Goal: Transaction & Acquisition: Purchase product/service

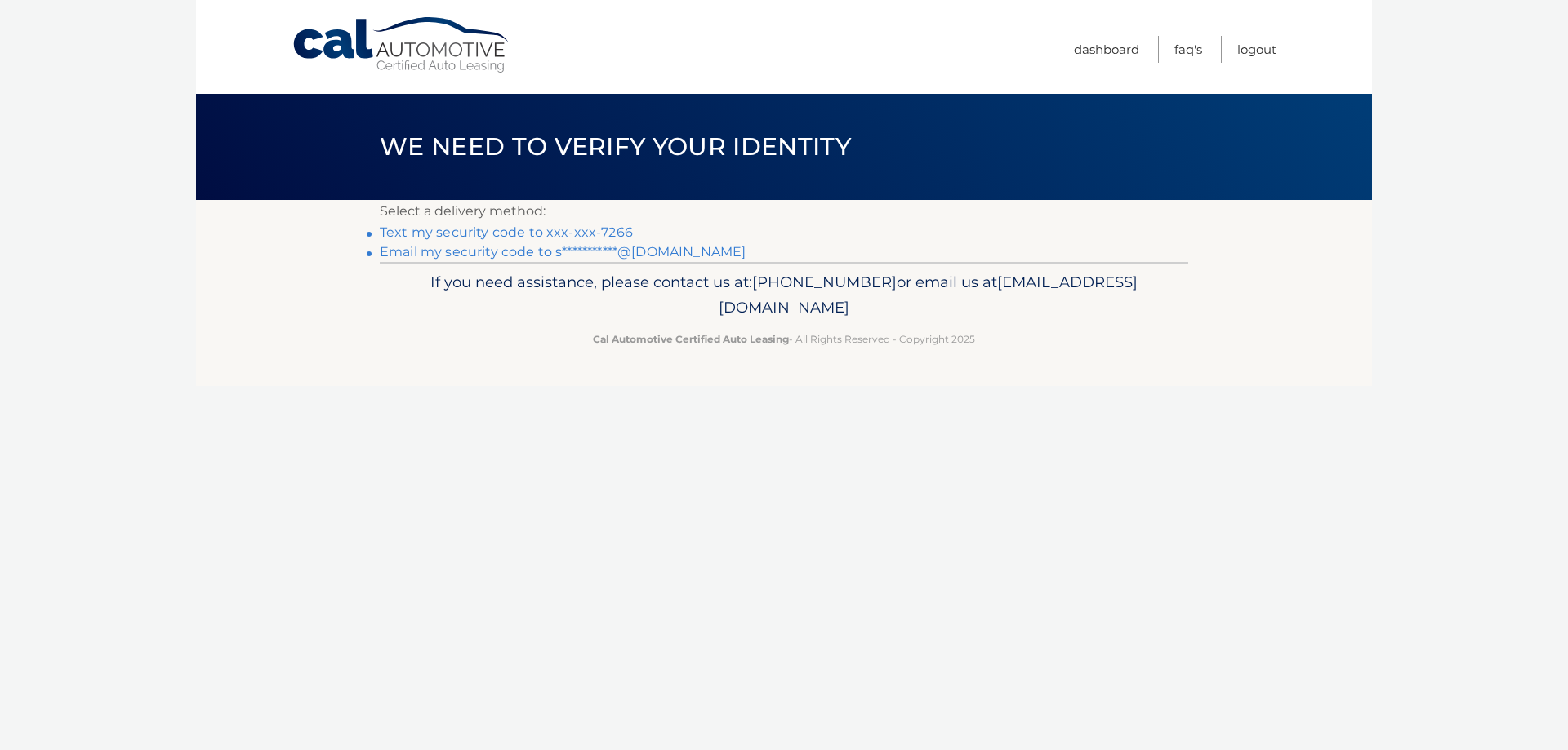
click at [597, 253] on link "**********" at bounding box center [563, 251] width 366 height 16
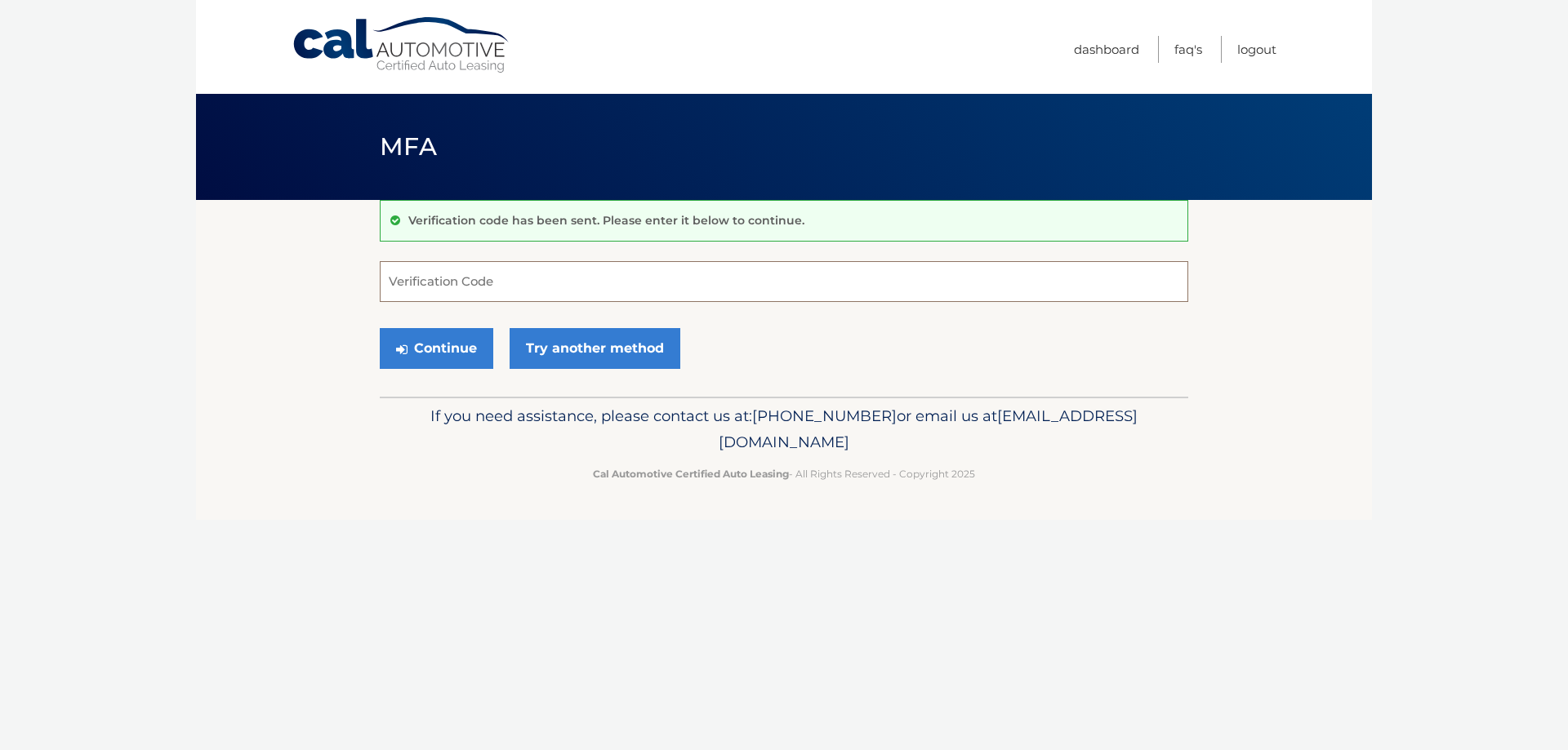
click at [510, 273] on input "Verification Code" at bounding box center [784, 282] width 809 height 41
paste input "741603"
click at [450, 345] on button "Continue" at bounding box center [437, 349] width 114 height 41
click at [481, 284] on input "741603" at bounding box center [784, 282] width 809 height 41
drag, startPoint x: 414, startPoint y: 287, endPoint x: 483, endPoint y: 284, distance: 69.1
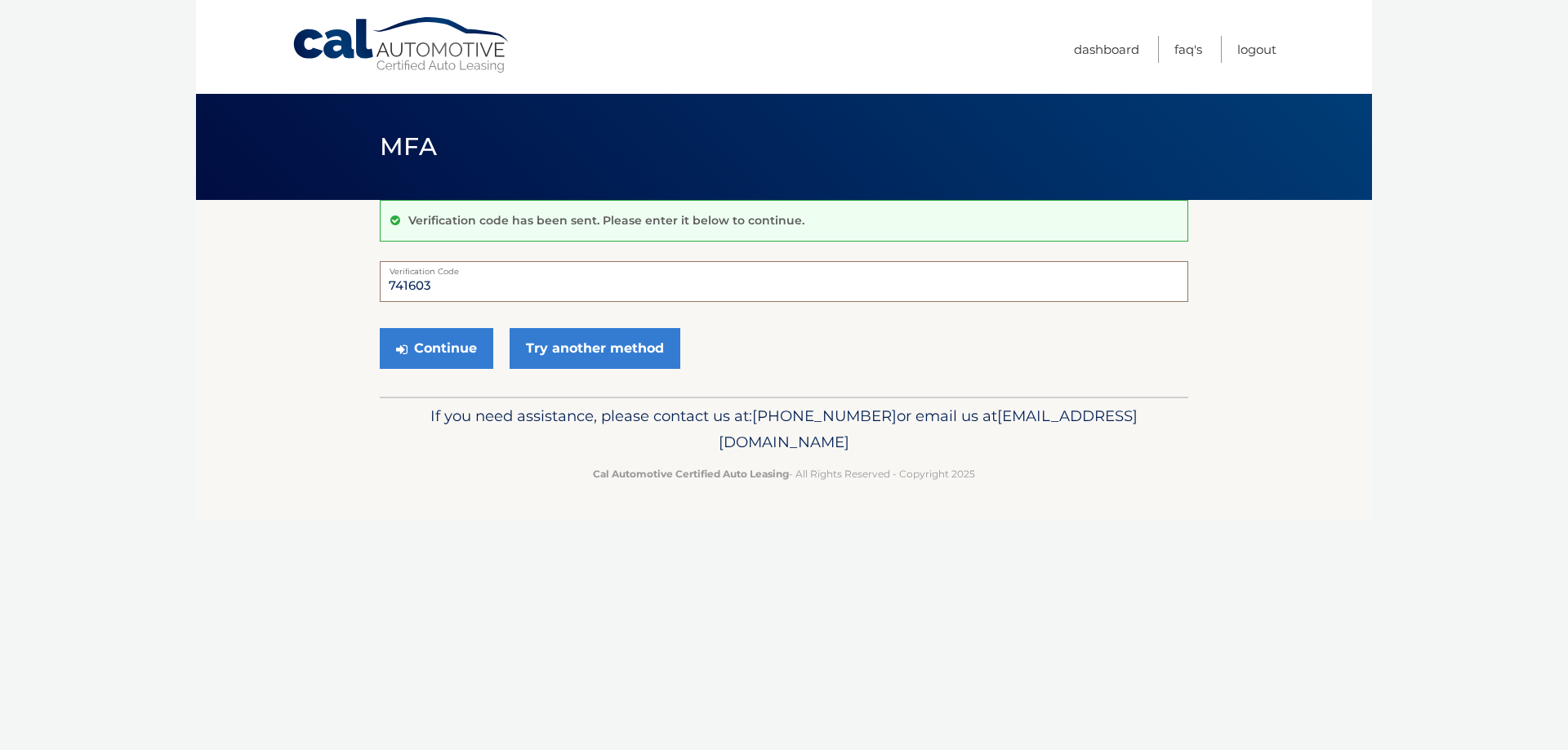
click at [483, 284] on input "741603" at bounding box center [784, 282] width 809 height 41
type input "741603"
click at [380, 328] on button "Continue" at bounding box center [437, 349] width 114 height 41
click at [444, 345] on button "Continue" at bounding box center [437, 349] width 114 height 41
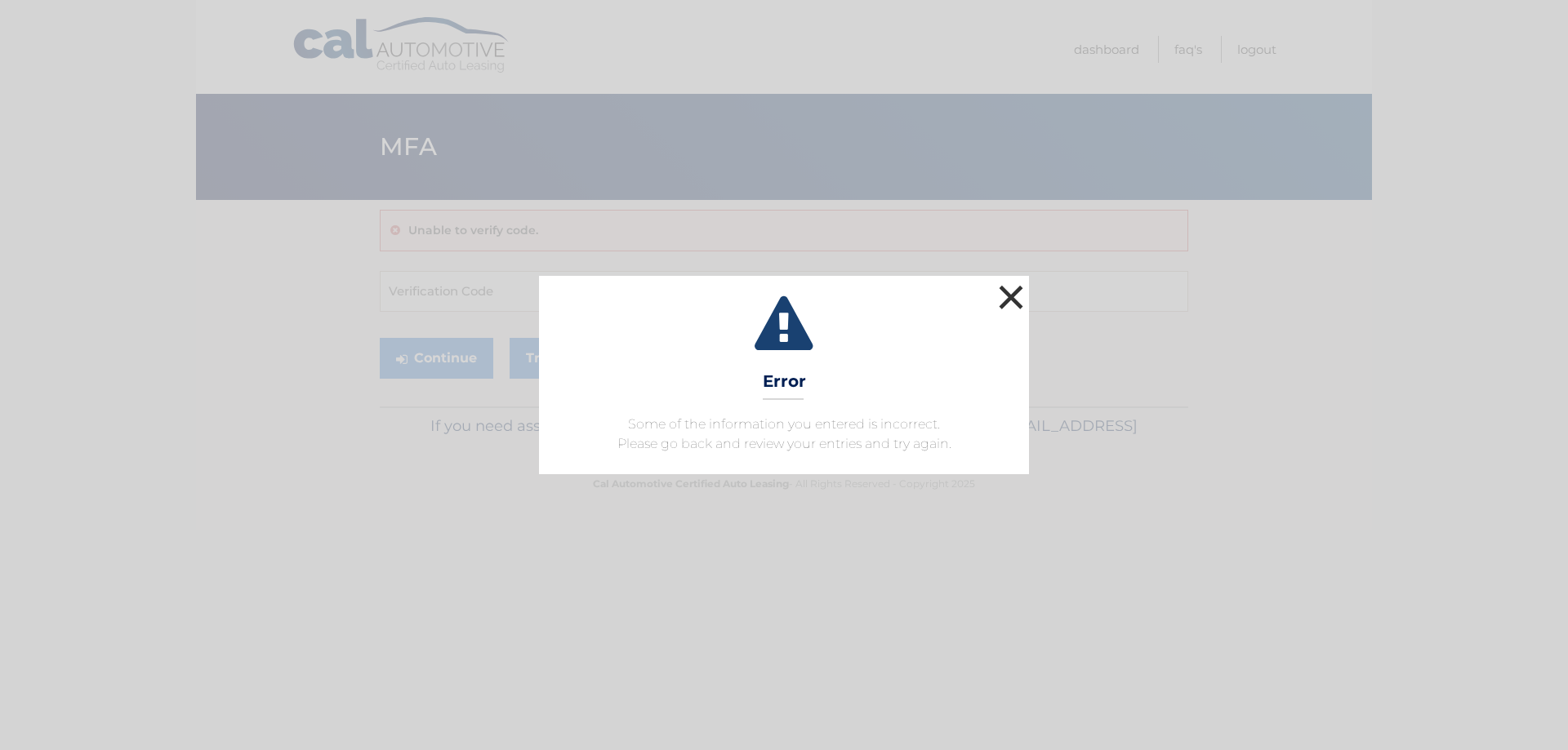
click at [1015, 293] on button "×" at bounding box center [1012, 298] width 33 height 33
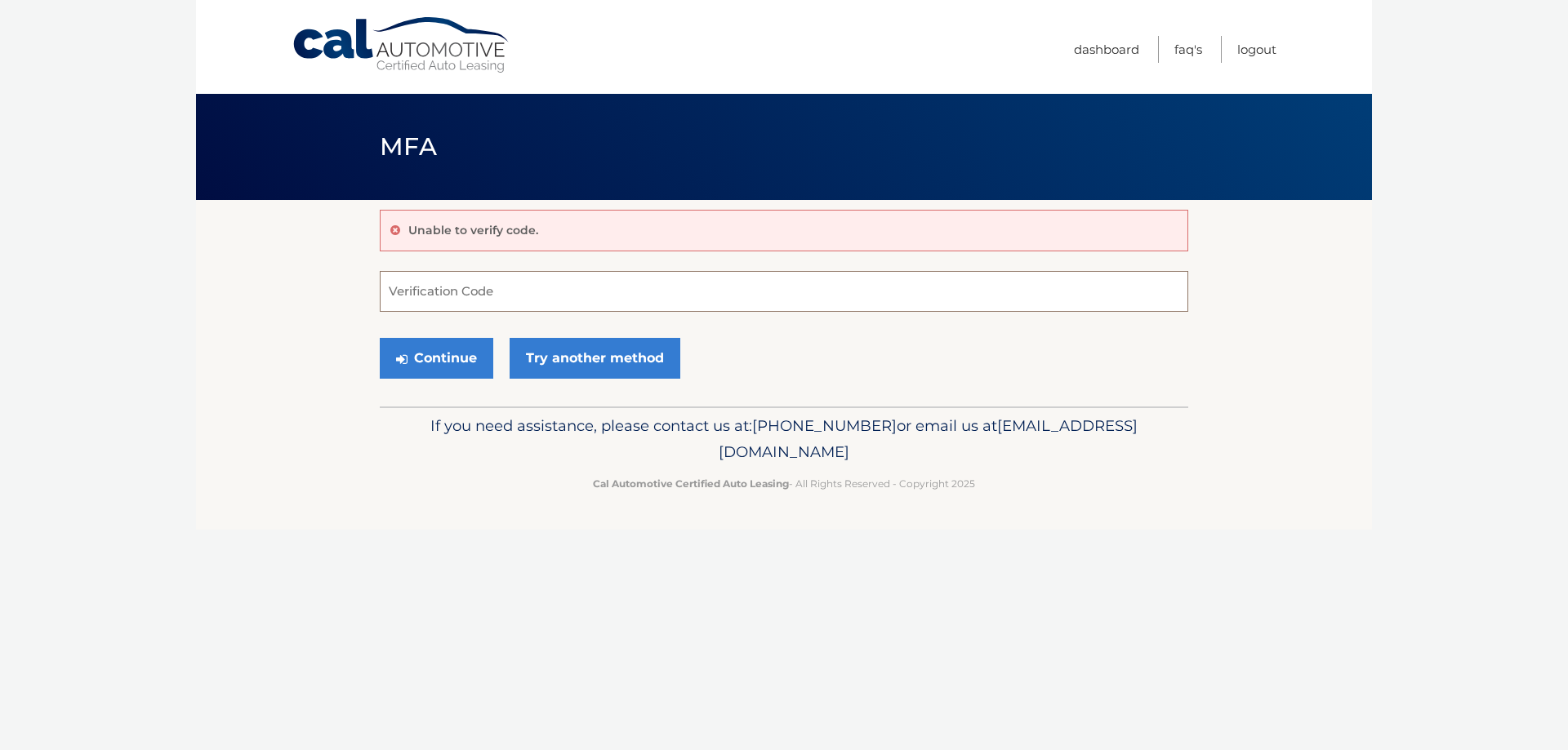
click at [453, 302] on input "Verification Code" at bounding box center [784, 292] width 809 height 41
click at [453, 292] on input "Verification Code" at bounding box center [784, 292] width 809 height 41
type input "741603"
click at [424, 356] on button "Continue" at bounding box center [437, 359] width 114 height 41
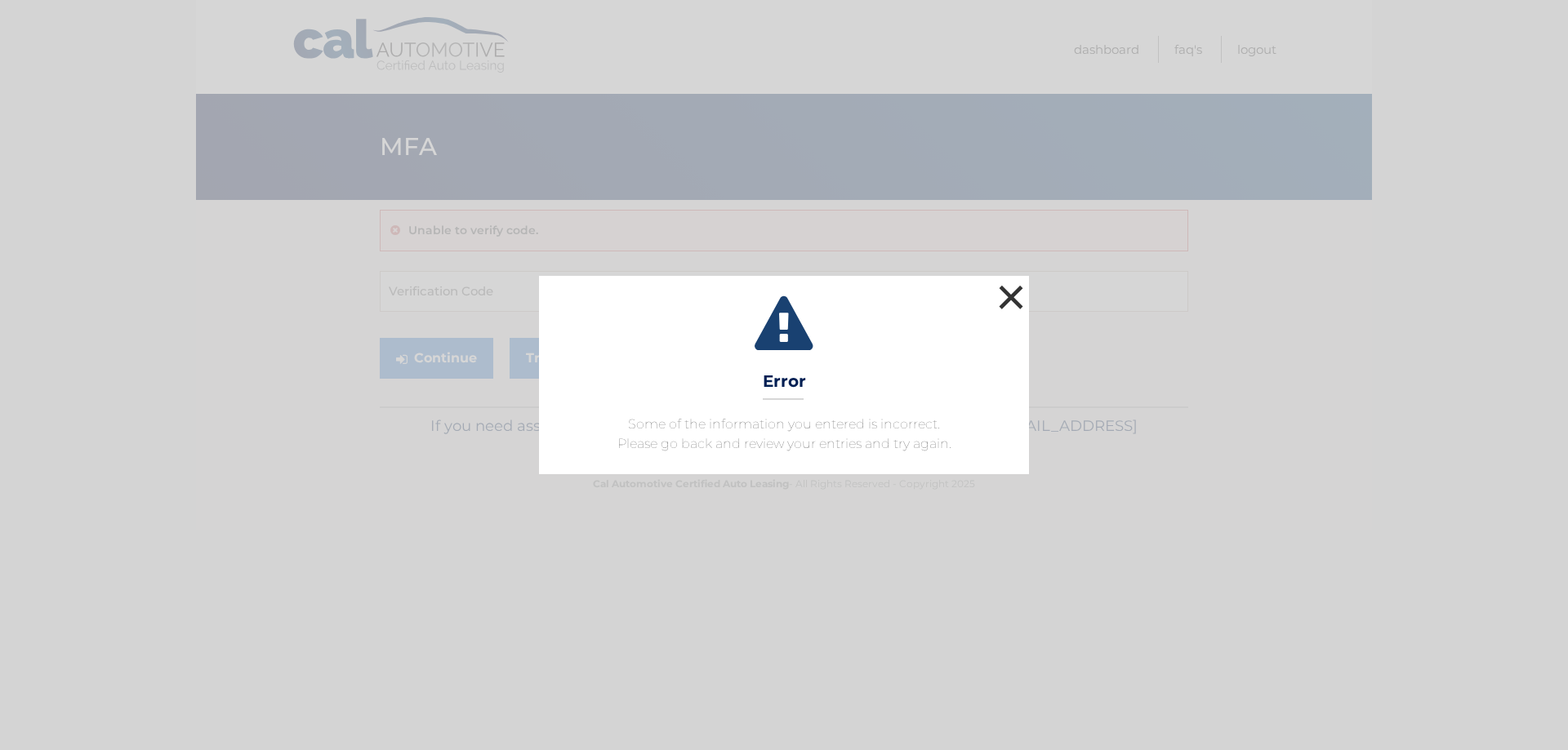
click at [1016, 300] on button "×" at bounding box center [1012, 298] width 33 height 33
click at [976, 296] on div "× Error Some of the information you entered is incorrect. Please go back and re…" at bounding box center [784, 375] width 490 height 198
click at [464, 46] on div "× Error Some of the information you entered is incorrect. Please go back and re…" at bounding box center [784, 375] width 1568 height 750
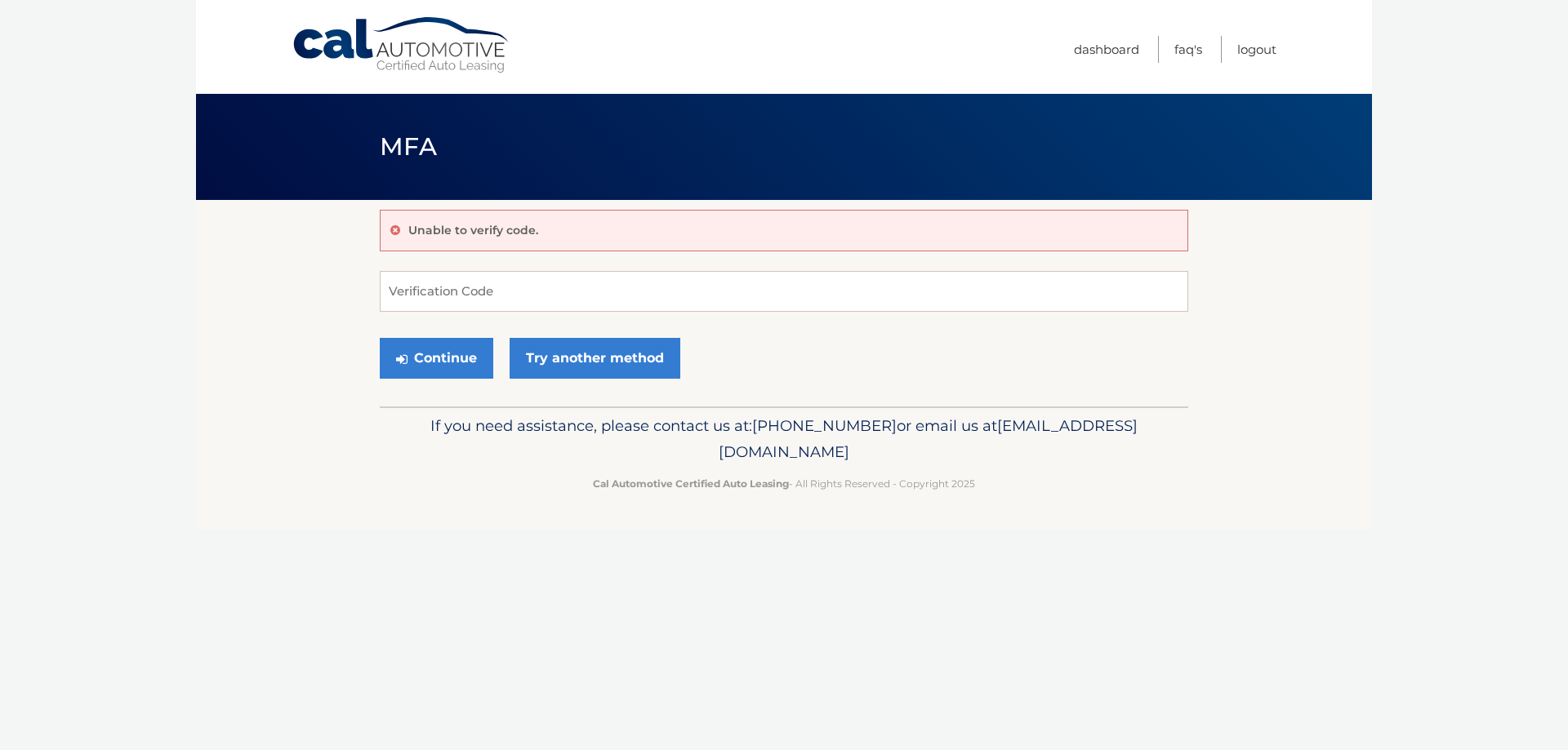
click at [448, 49] on link "Cal Automotive" at bounding box center [401, 45] width 220 height 58
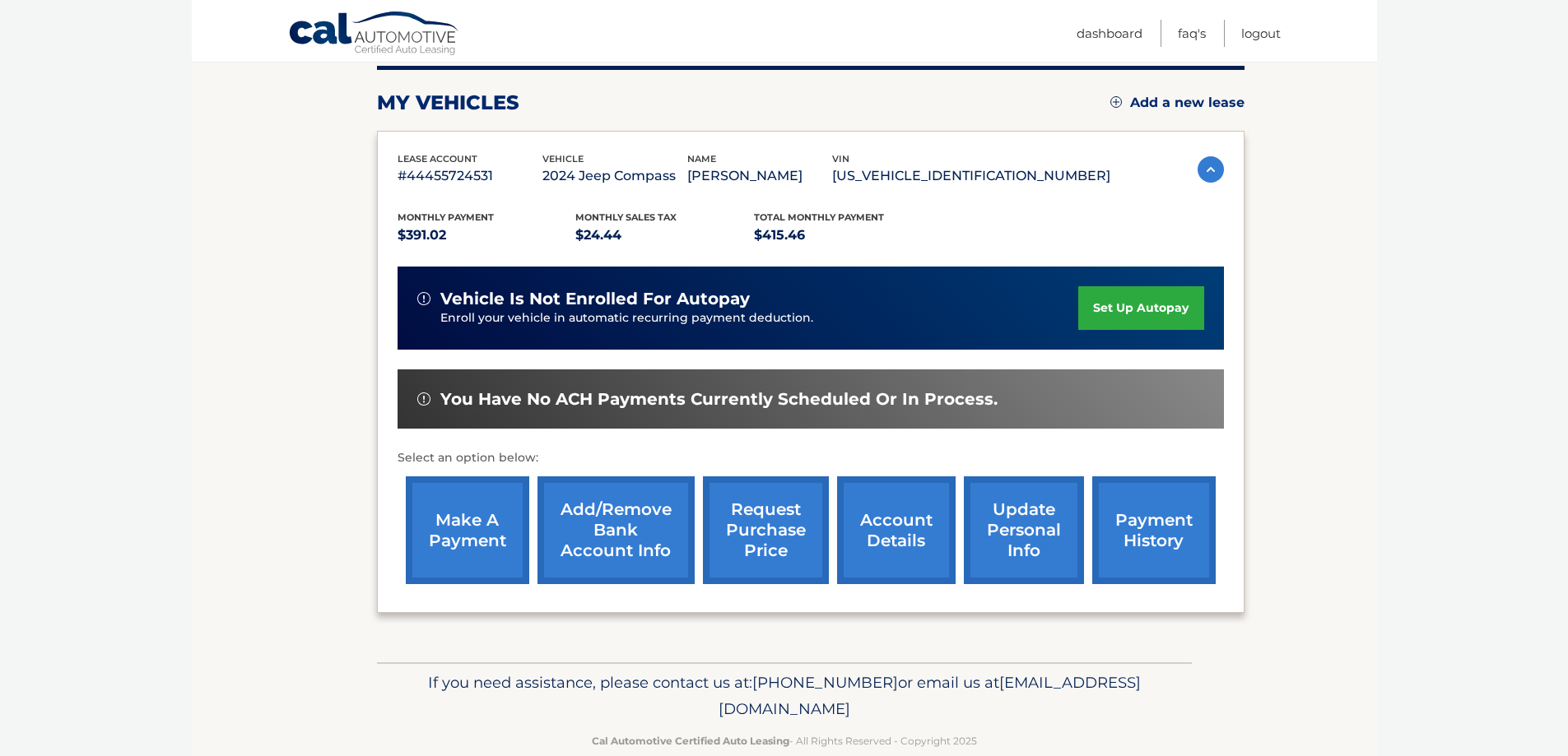
scroll to position [241, 0]
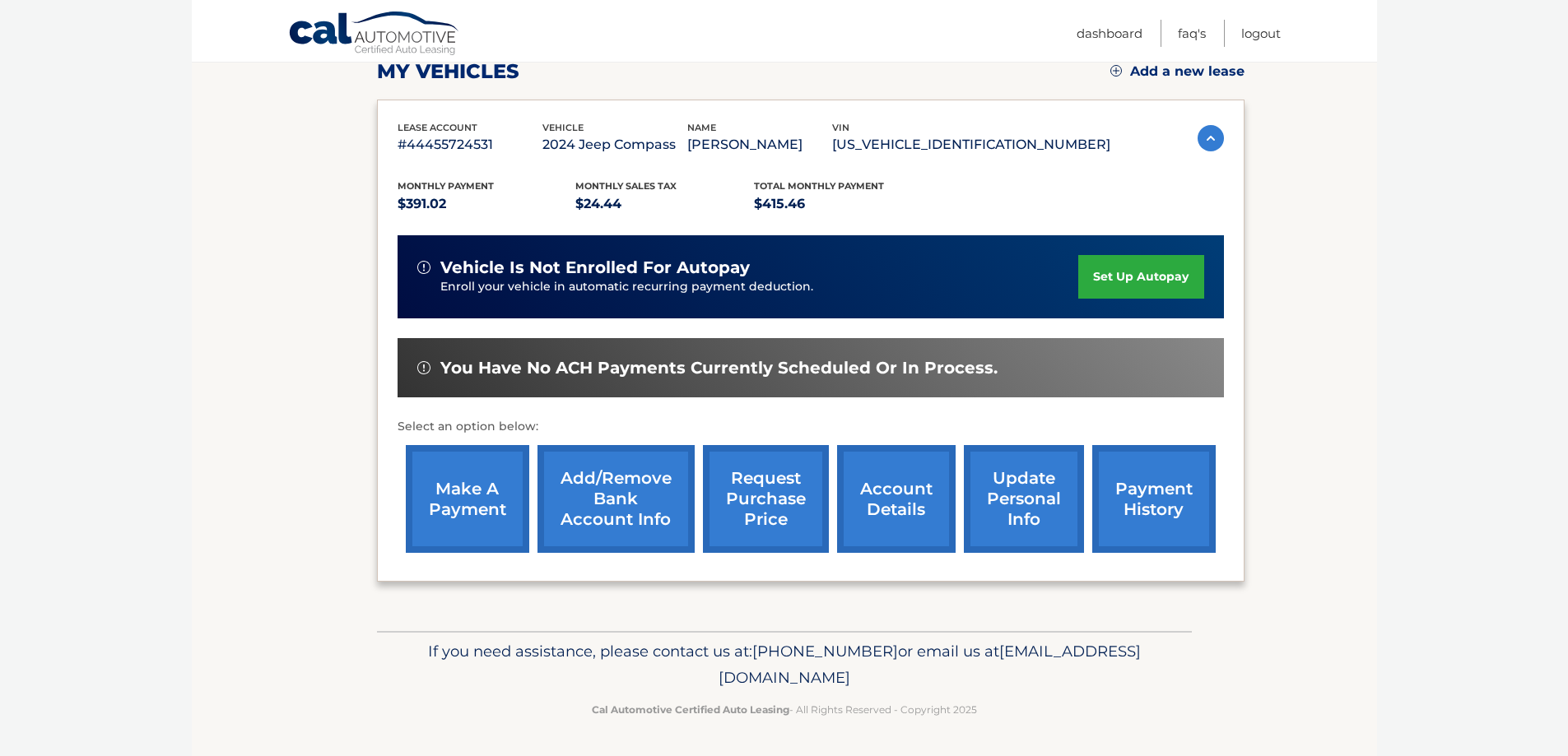
click at [923, 476] on link "account details" at bounding box center [897, 499] width 119 height 108
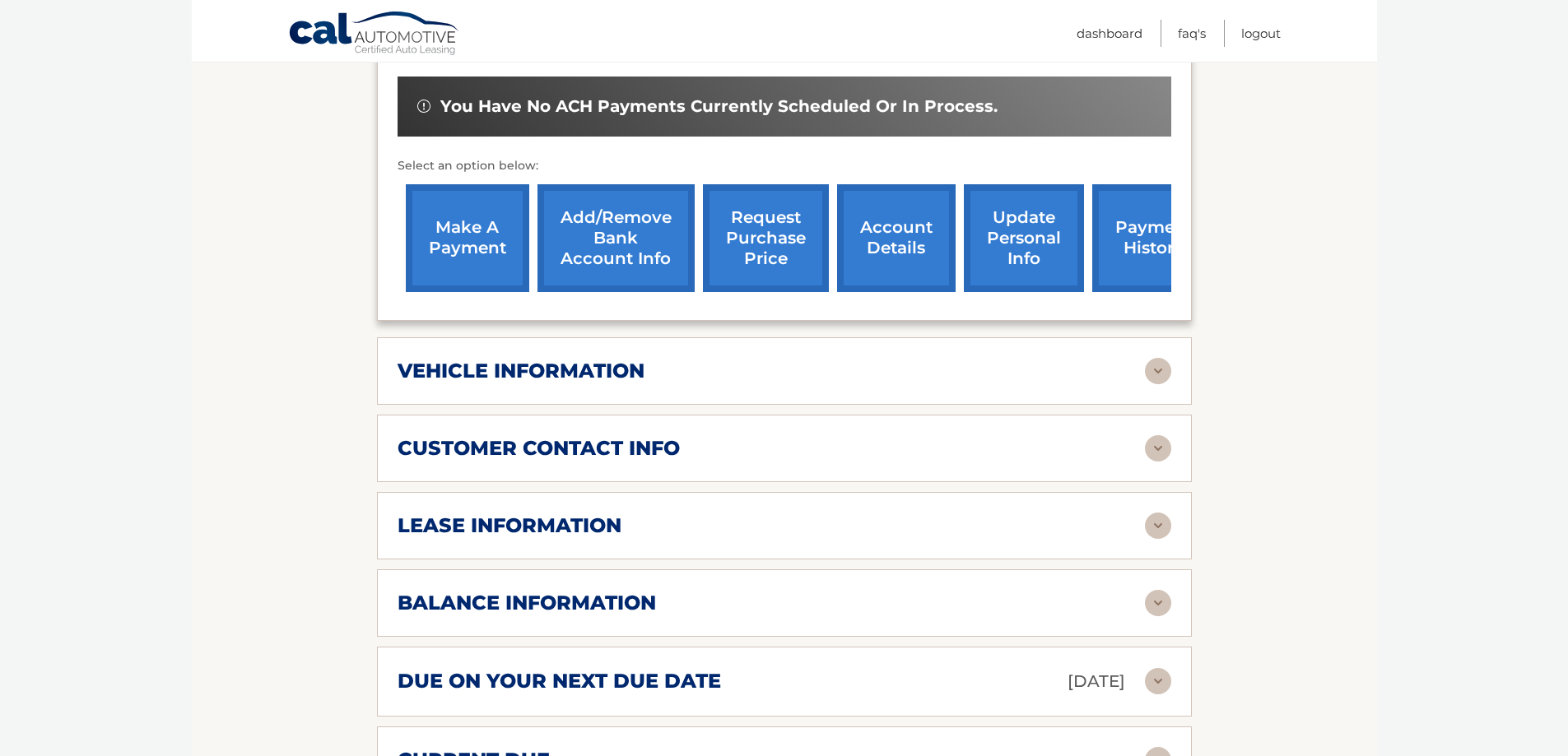
scroll to position [659, 0]
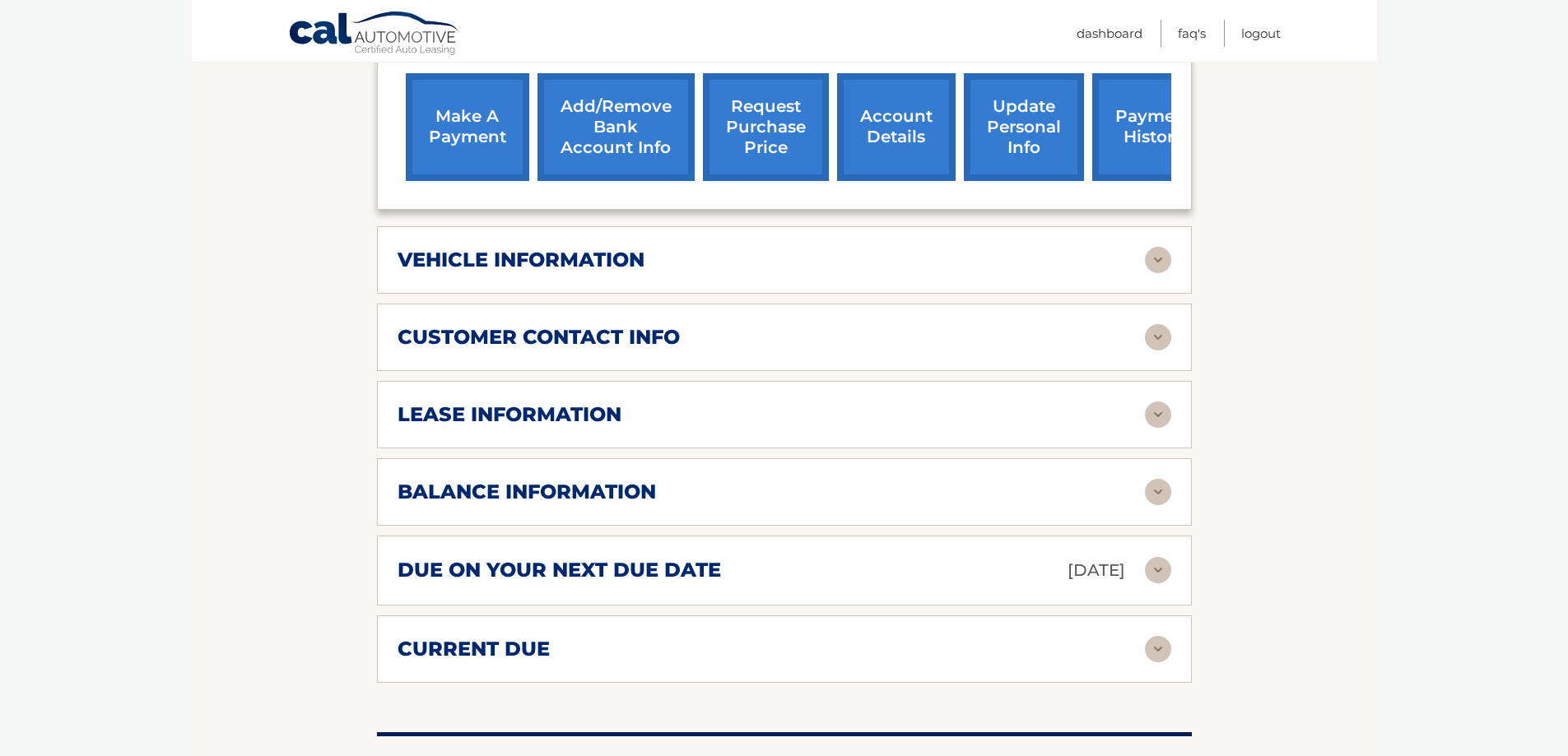
click at [1160, 557] on img at bounding box center [1158, 571] width 27 height 27
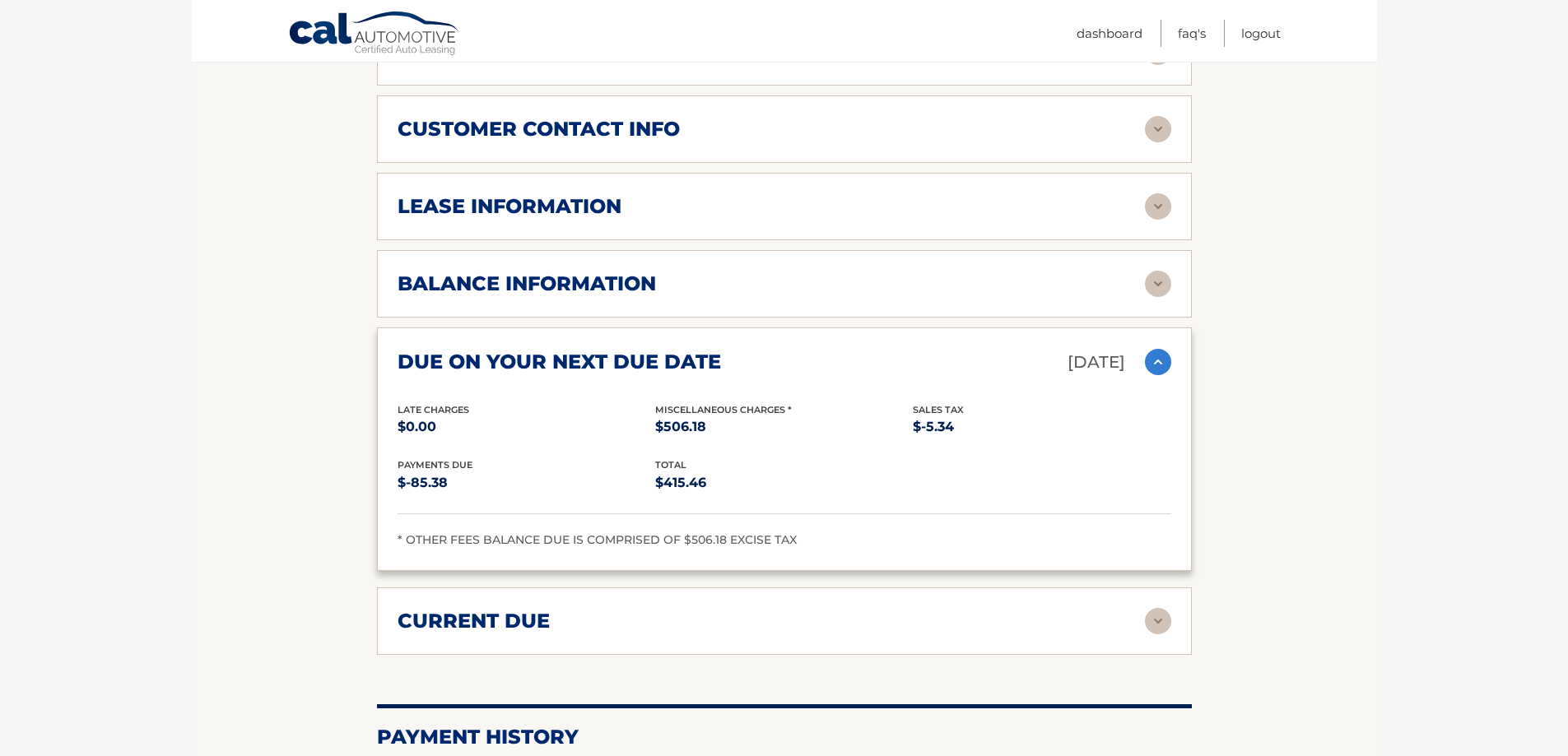
scroll to position [906, 0]
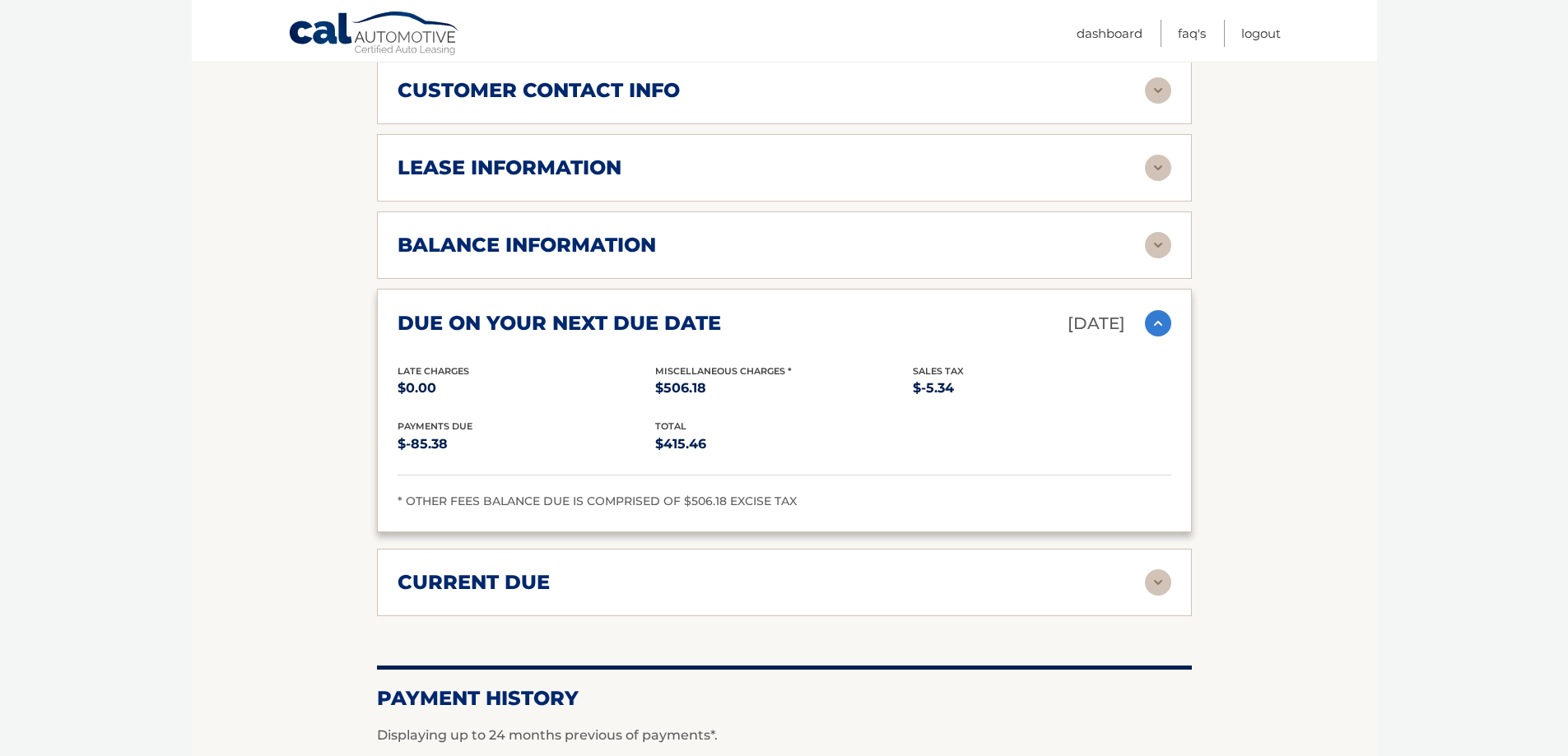
click at [1161, 570] on img at bounding box center [1158, 583] width 27 height 27
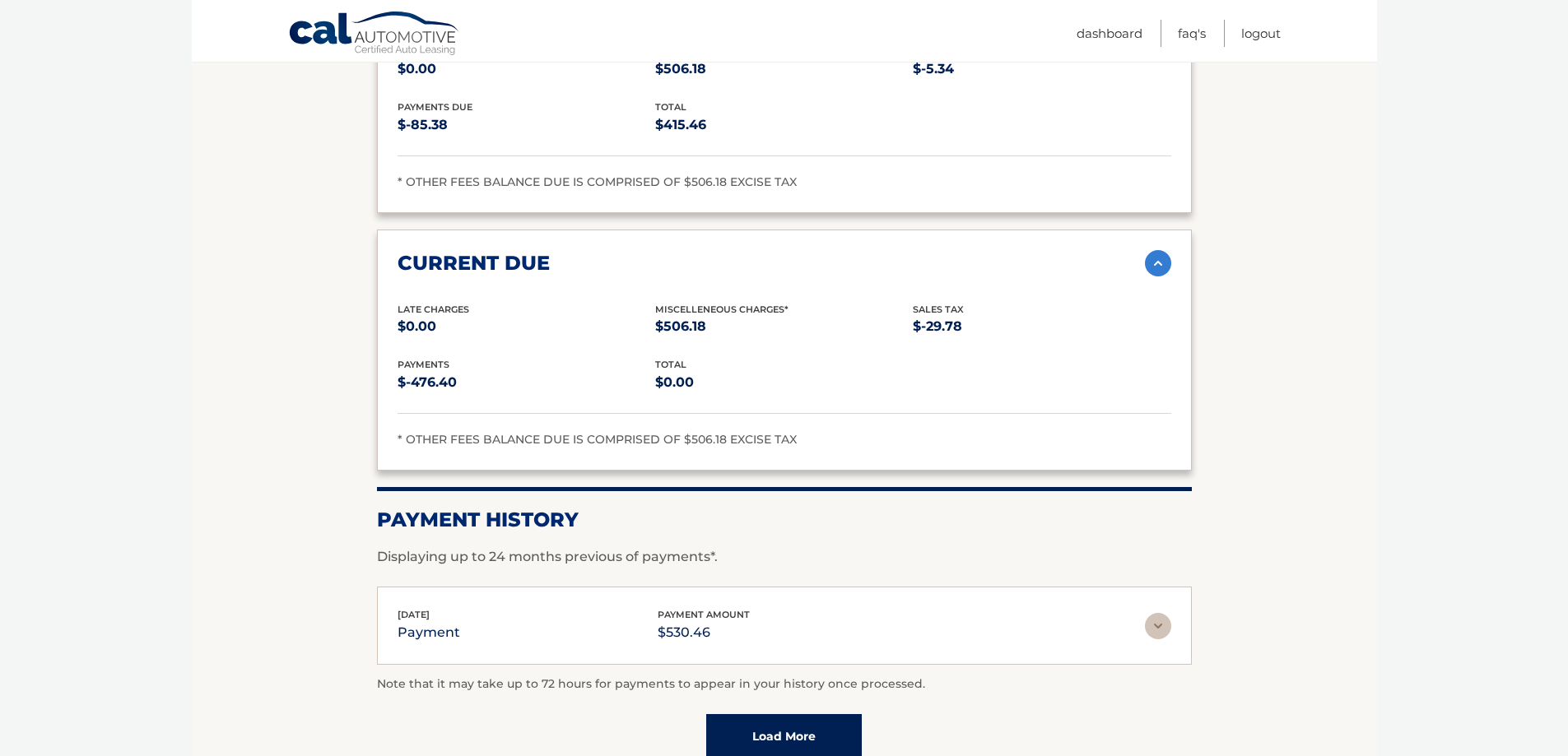
scroll to position [1235, 0]
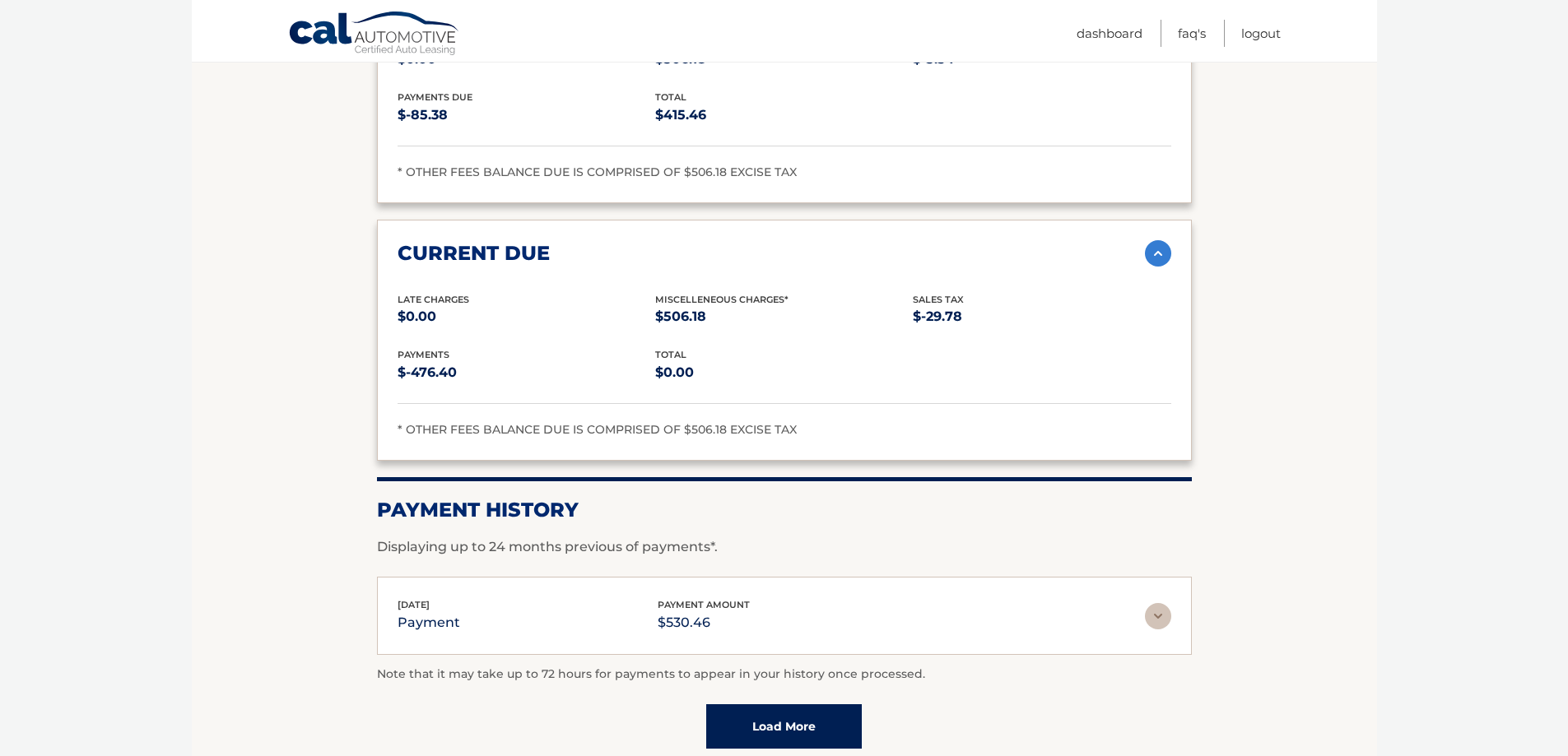
click at [1153, 603] on img at bounding box center [1158, 616] width 27 height 27
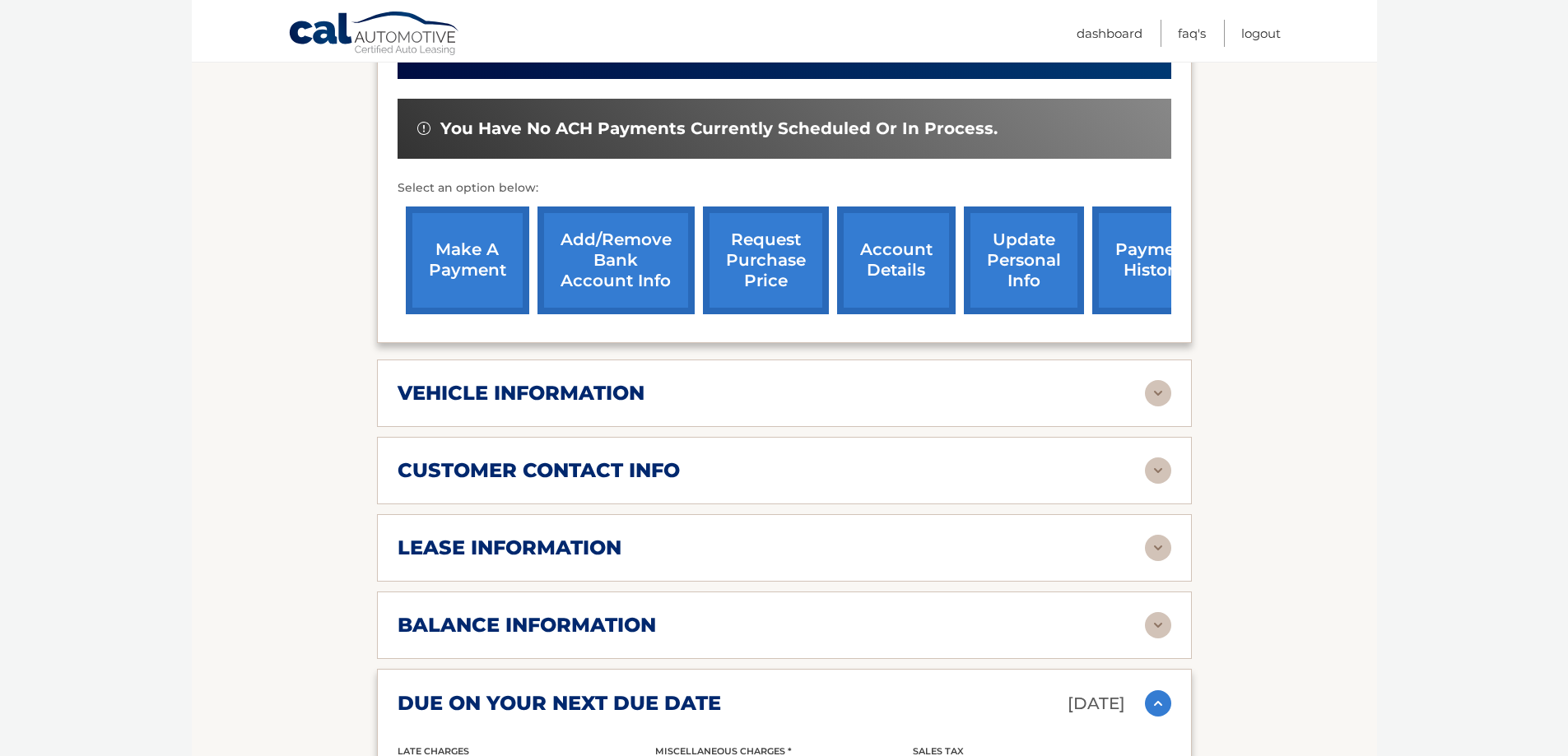
scroll to position [576, 0]
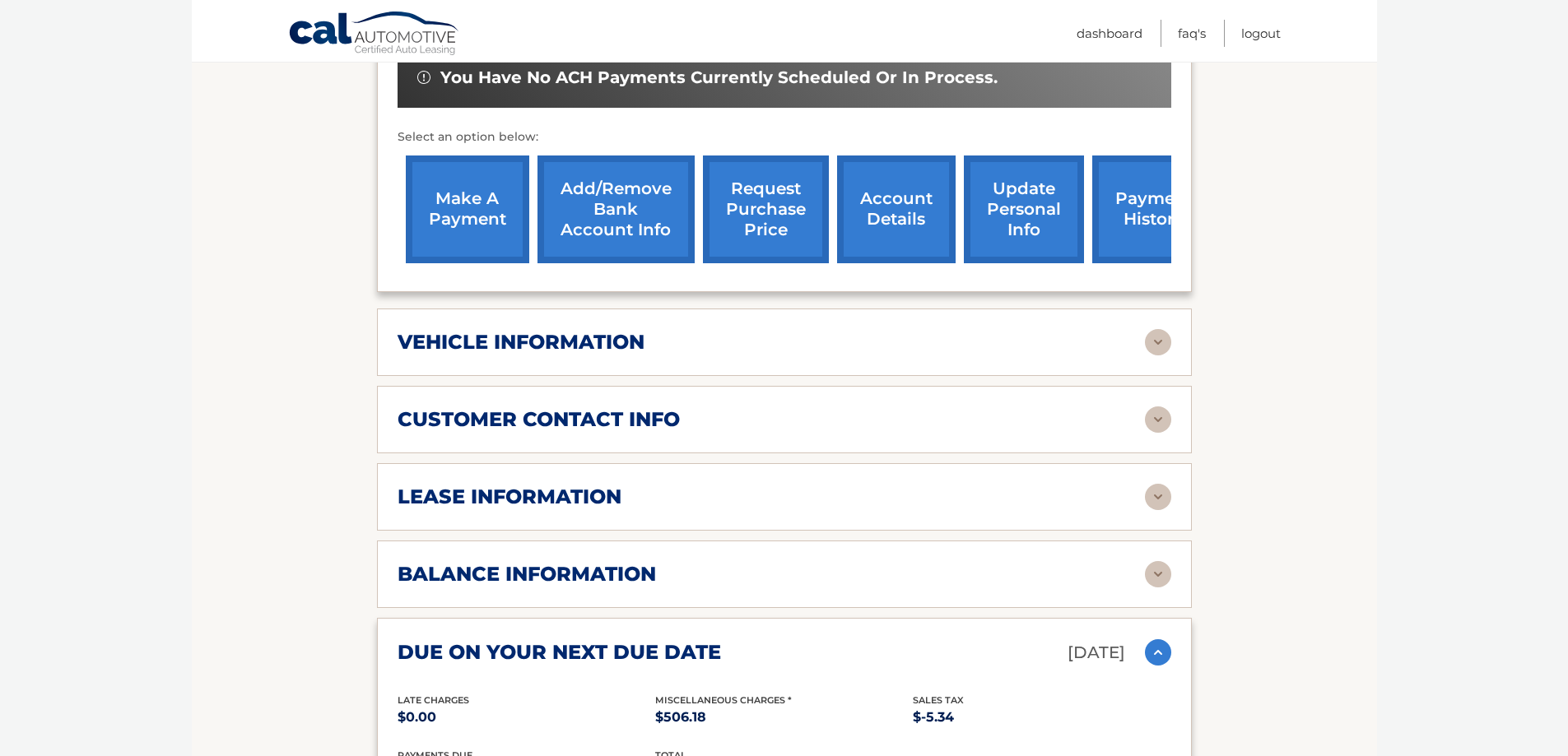
click at [1164, 562] on img at bounding box center [1158, 575] width 27 height 27
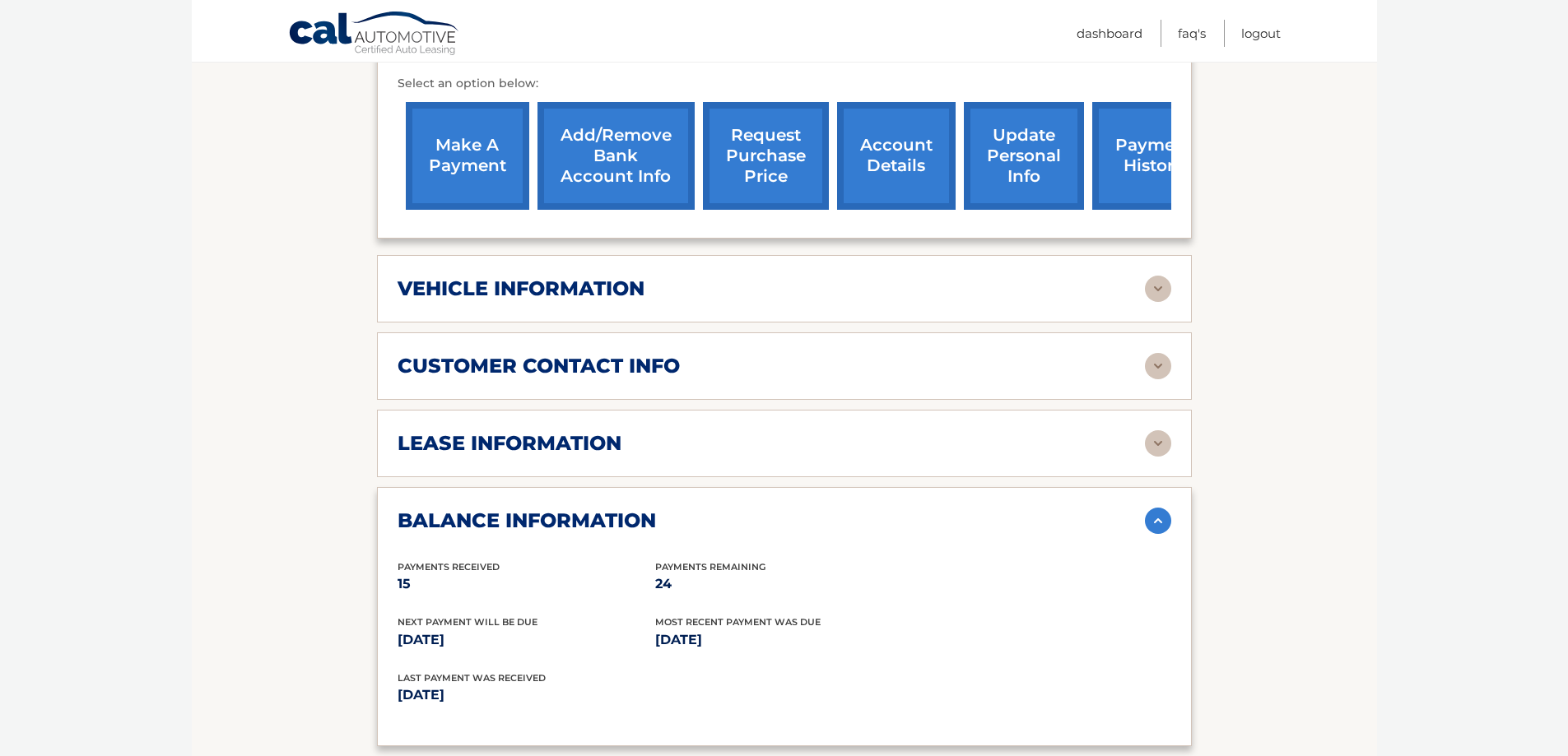
scroll to position [659, 0]
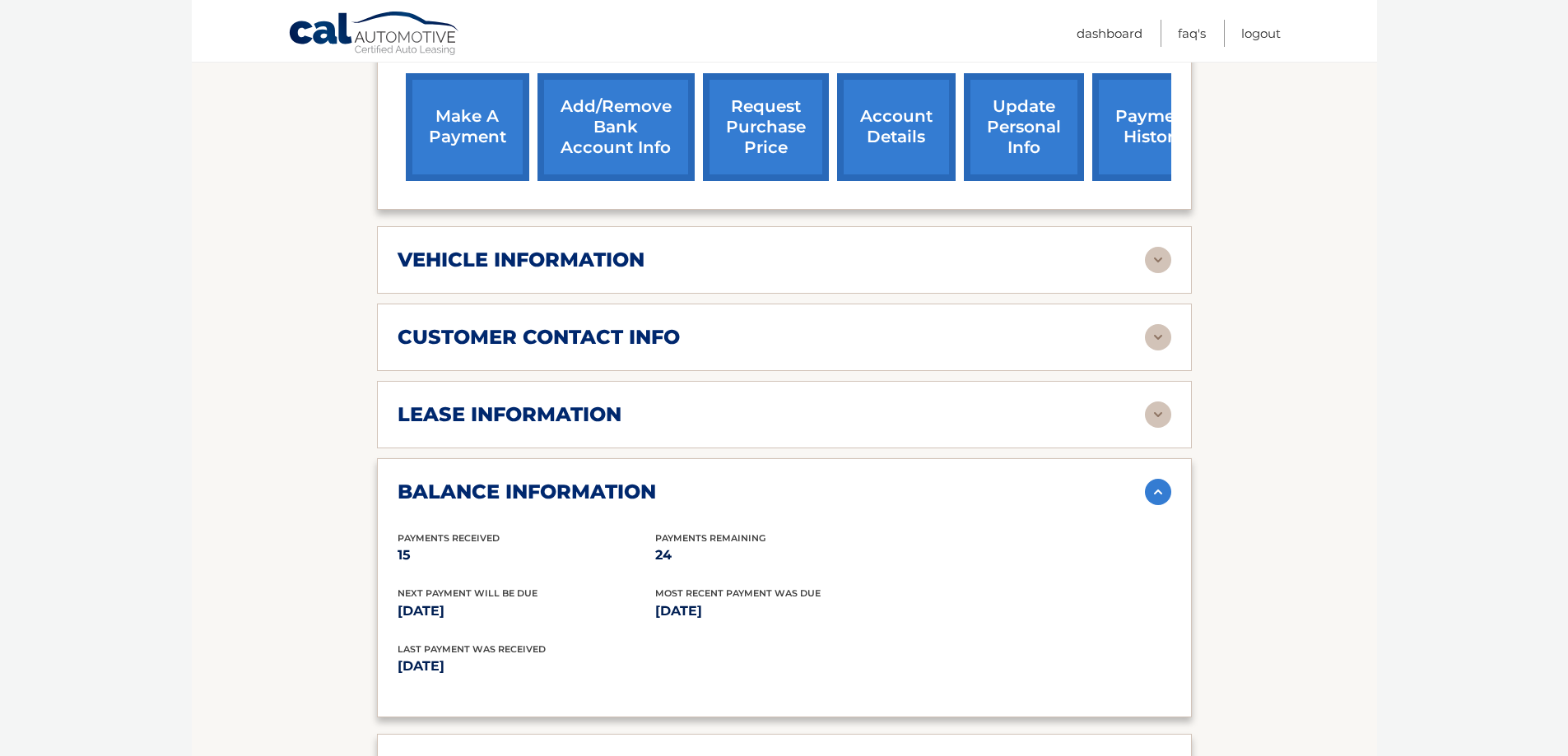
click at [1159, 401] on img at bounding box center [1158, 415] width 27 height 27
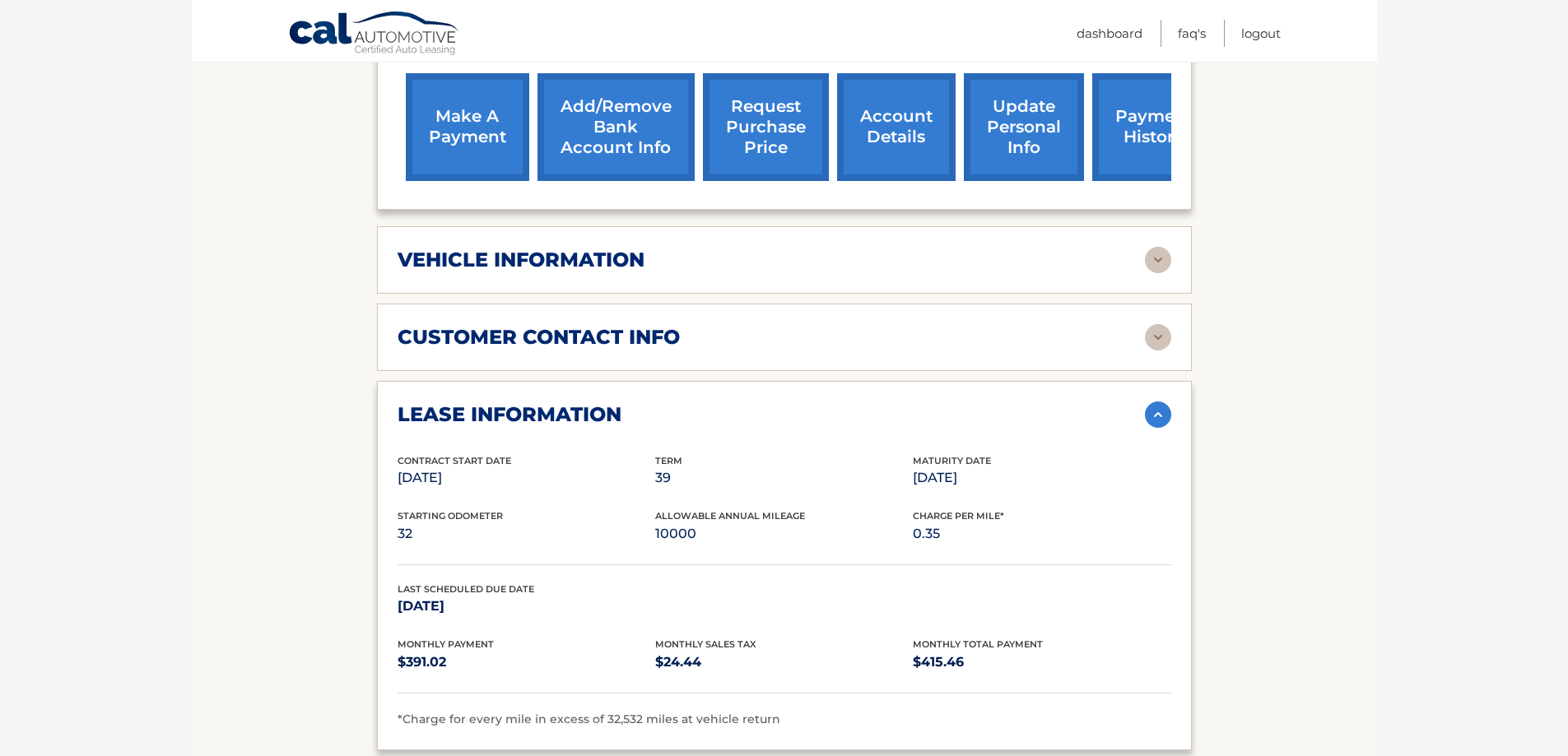
click at [1162, 324] on img at bounding box center [1158, 337] width 27 height 27
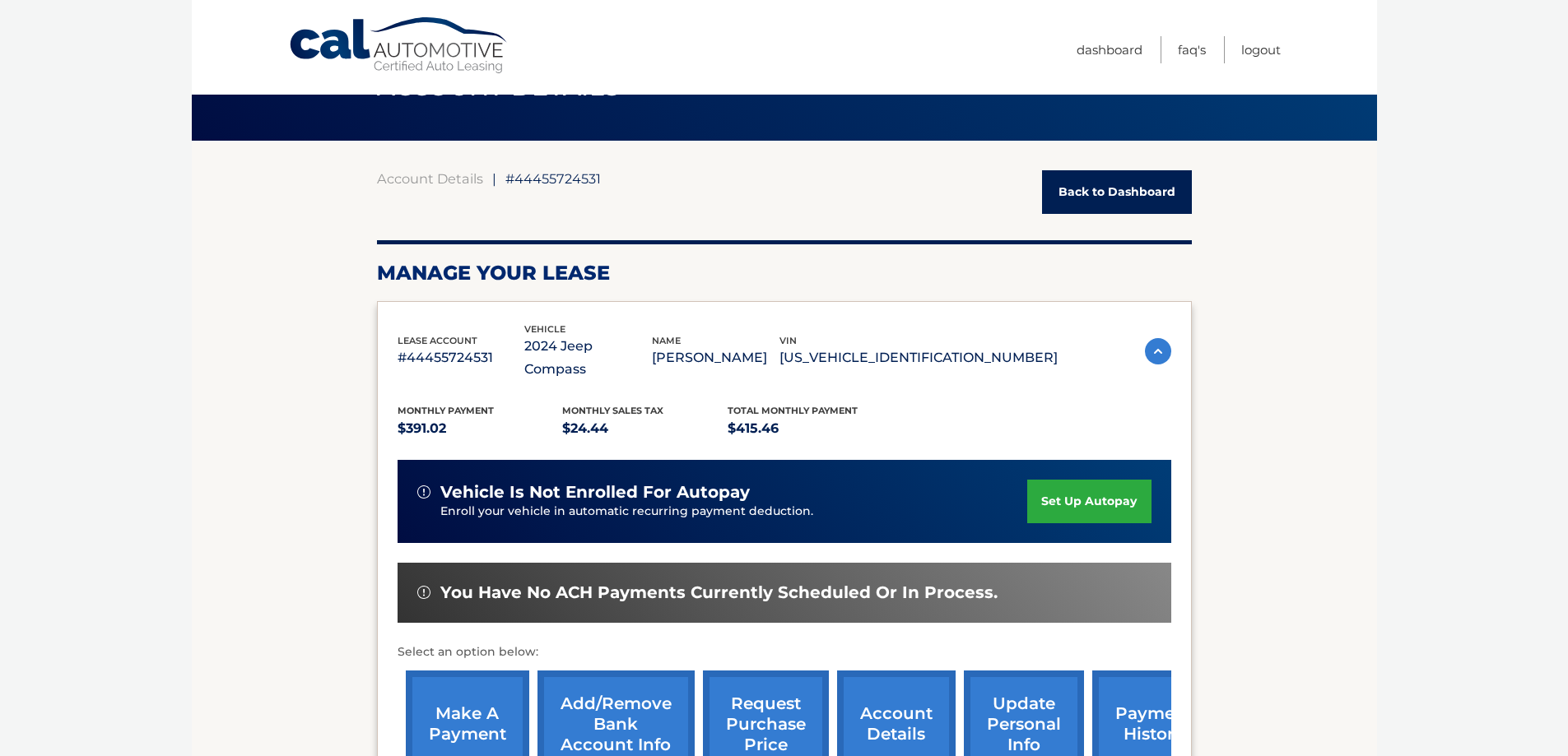
scroll to position [0, 0]
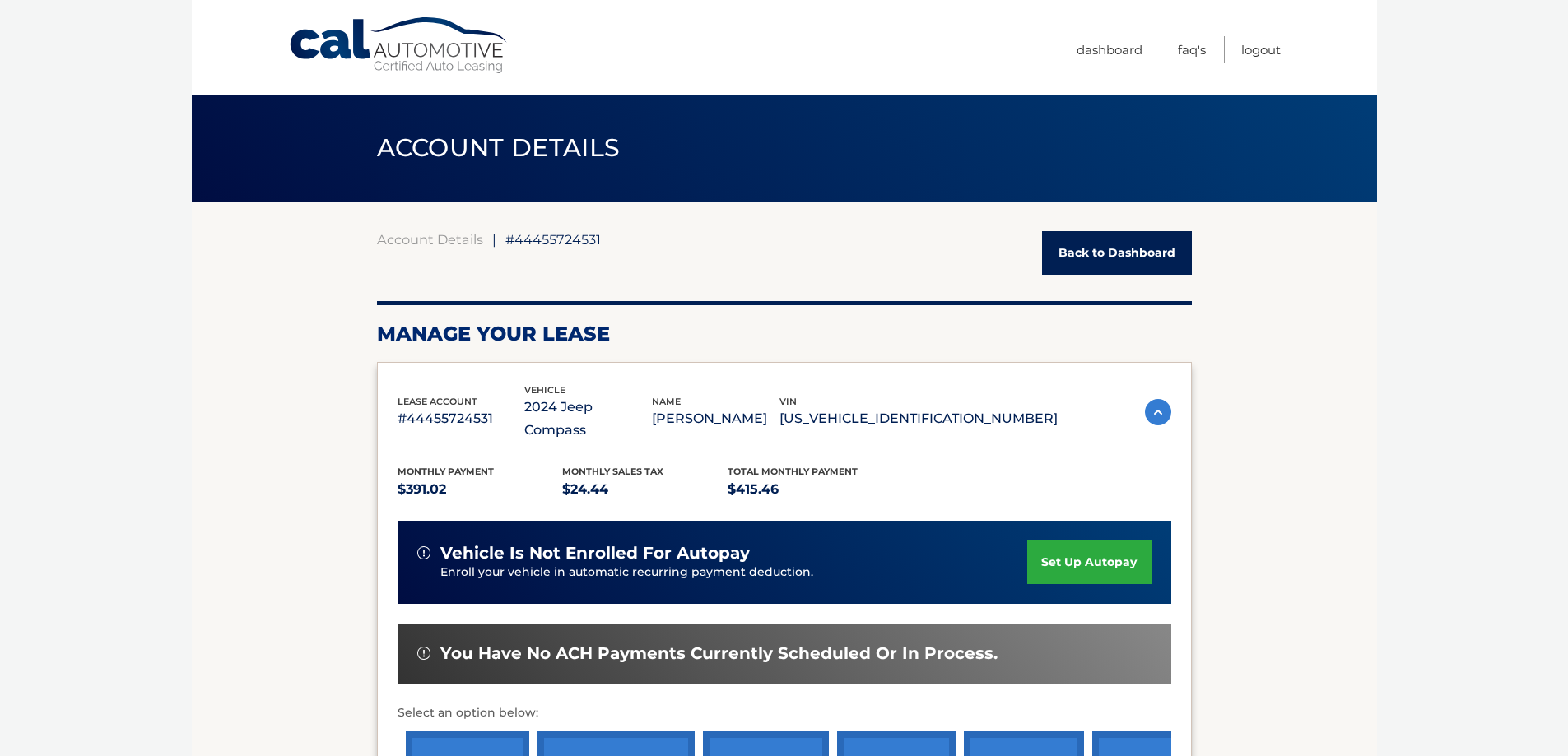
click at [1121, 263] on link "Back to Dashboard" at bounding box center [1117, 253] width 150 height 44
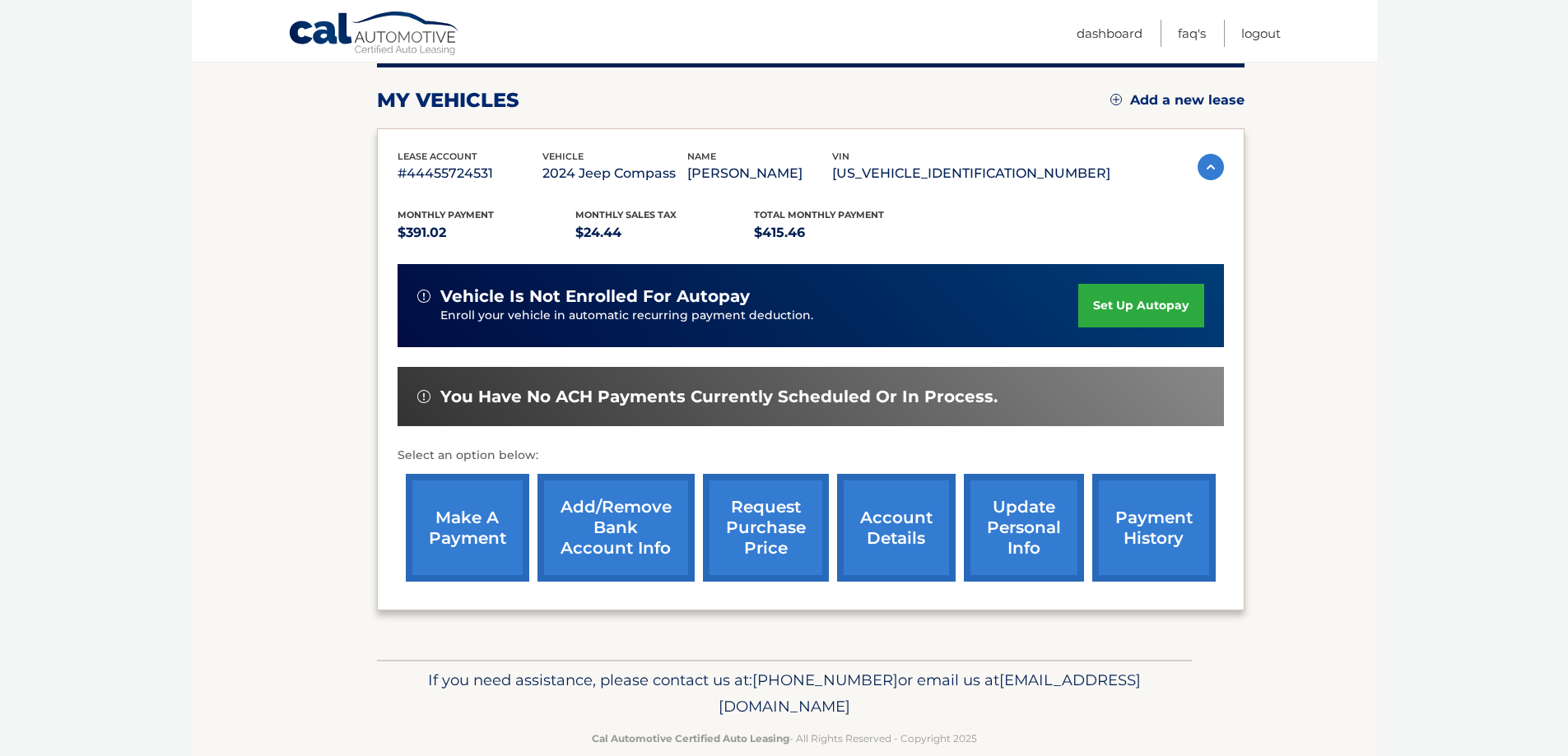
scroll to position [241, 0]
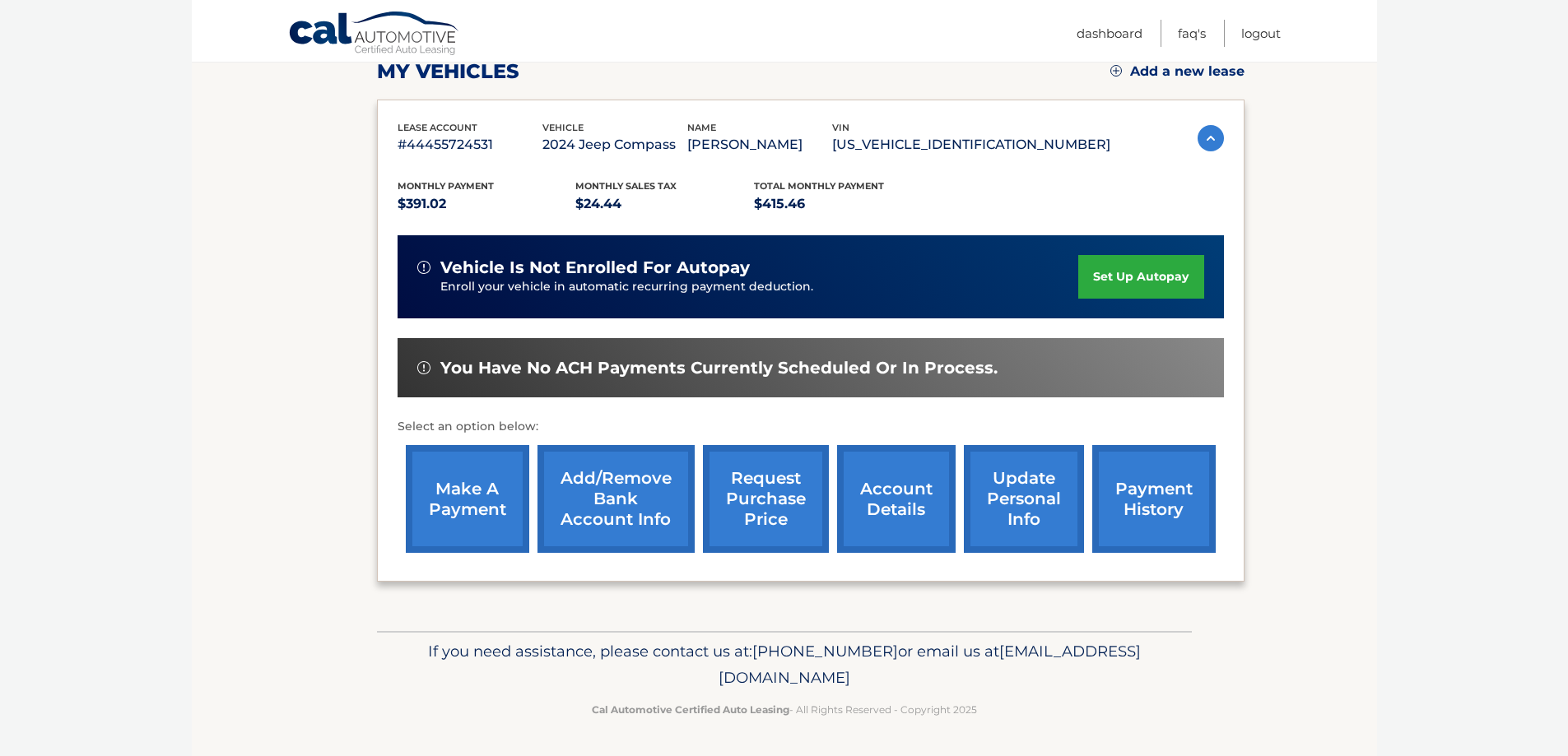
click at [902, 508] on link "account details" at bounding box center [897, 499] width 119 height 108
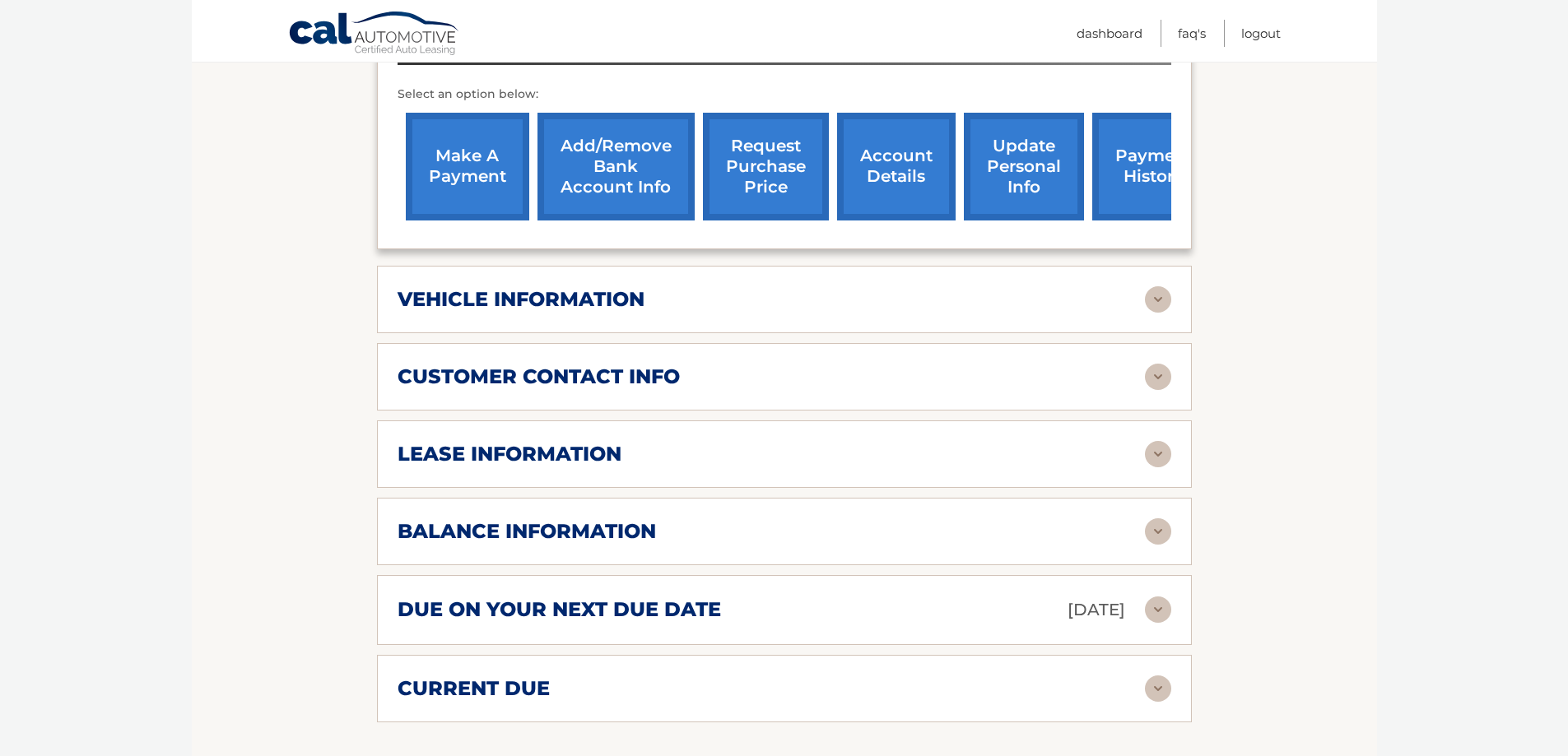
scroll to position [659, 0]
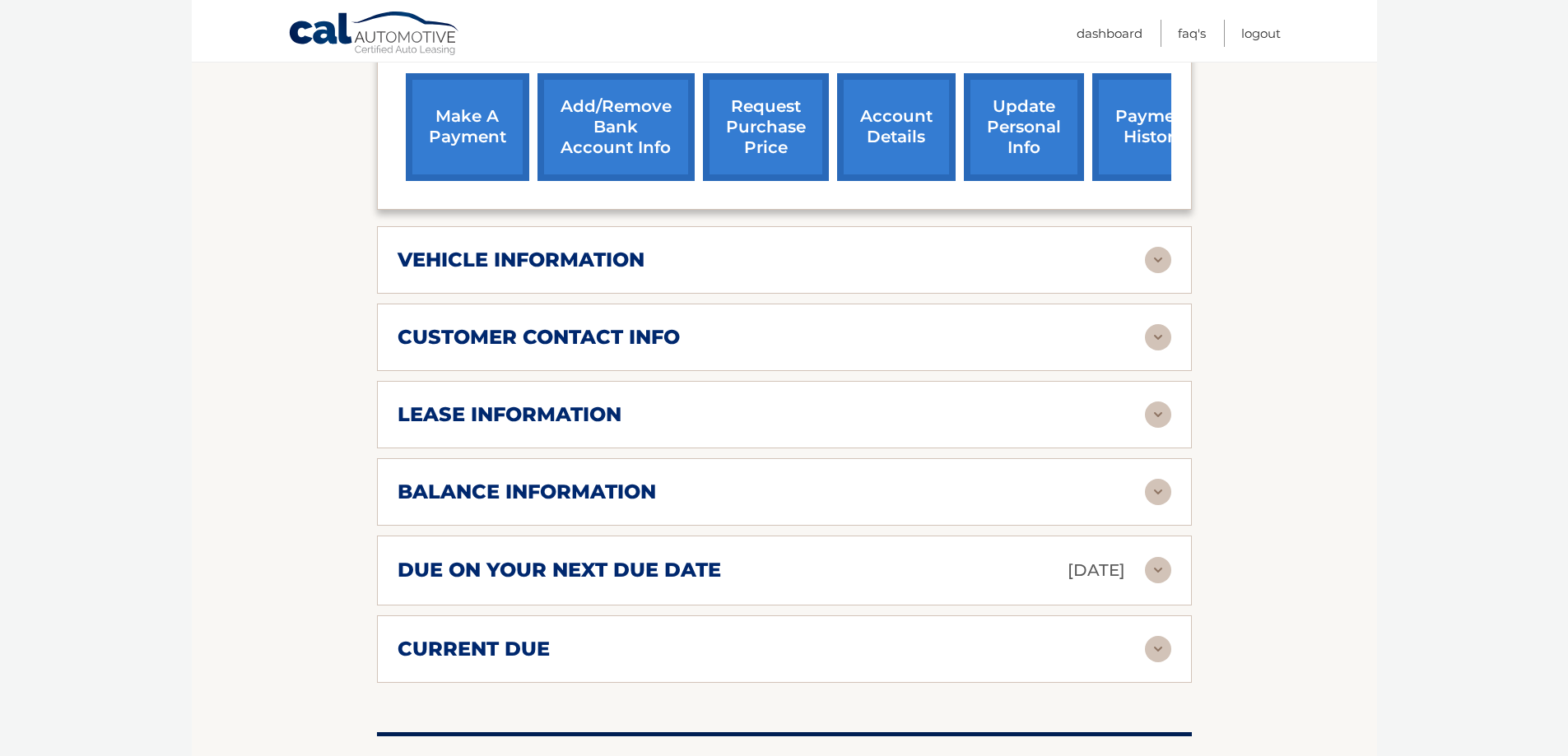
click at [1157, 557] on img at bounding box center [1158, 571] width 27 height 27
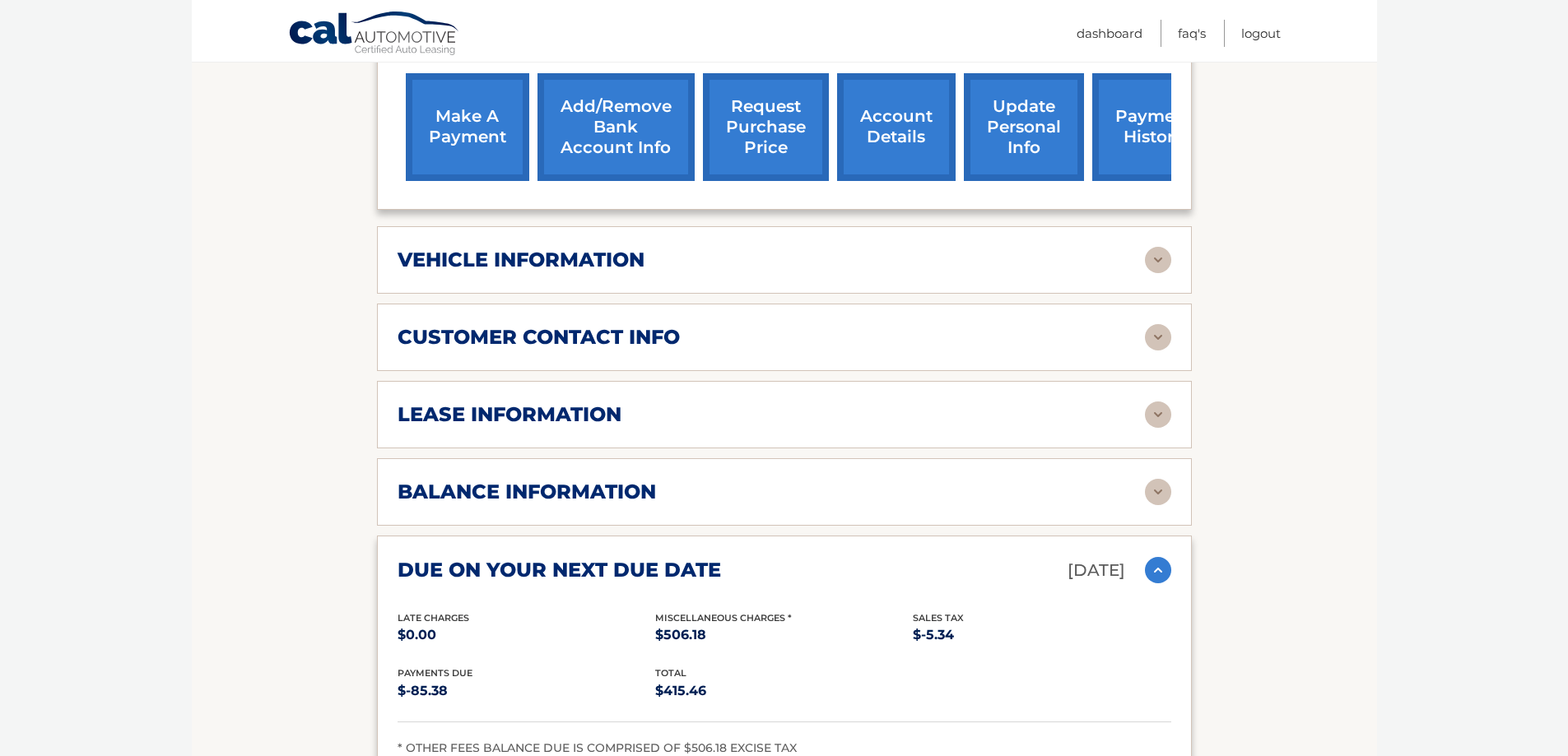
click at [479, 96] on link "make a payment" at bounding box center [467, 127] width 124 height 108
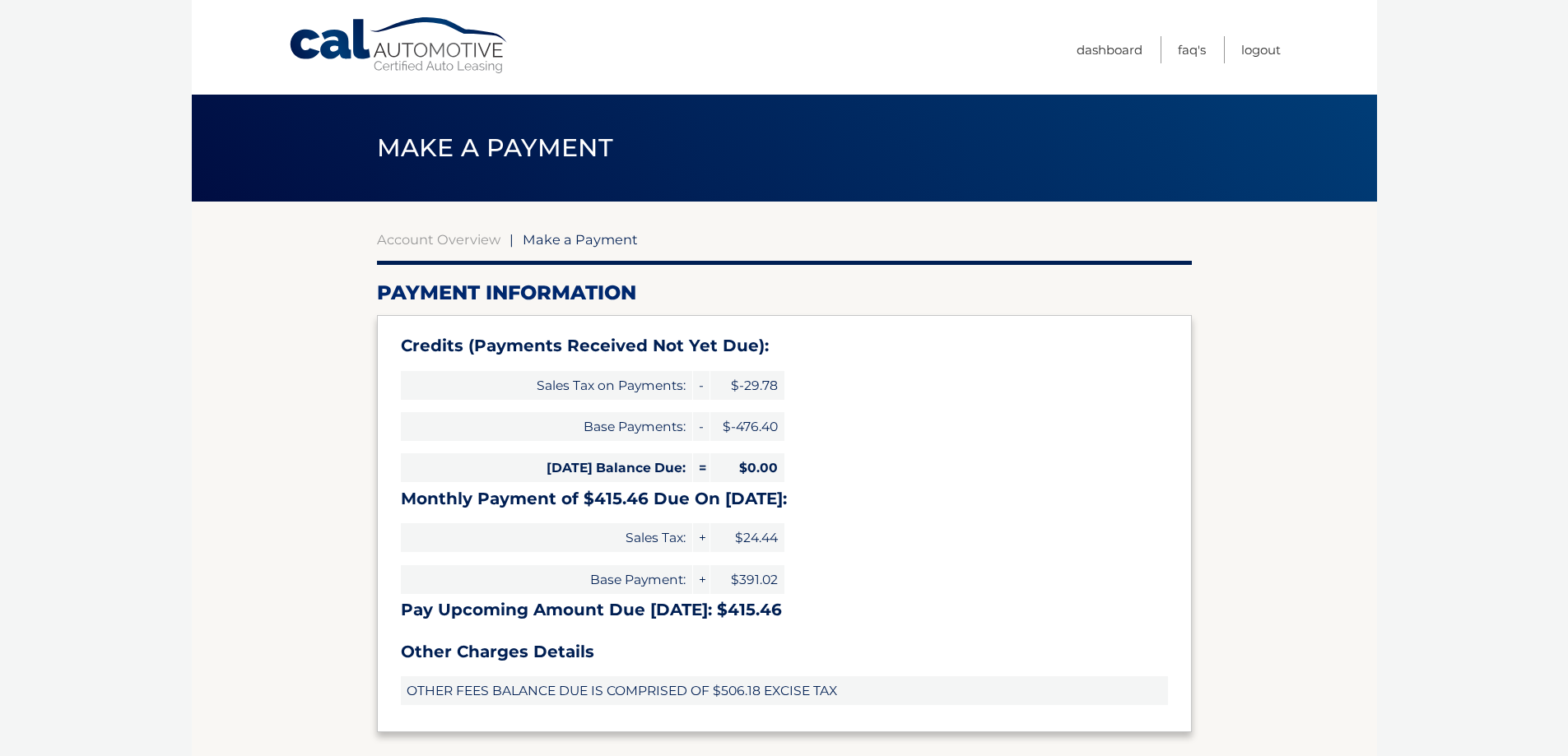
select select "ZjU0MjQyYjItMTk2My00MjEzLThmNWUtZWM2NWM4NmExNWE4"
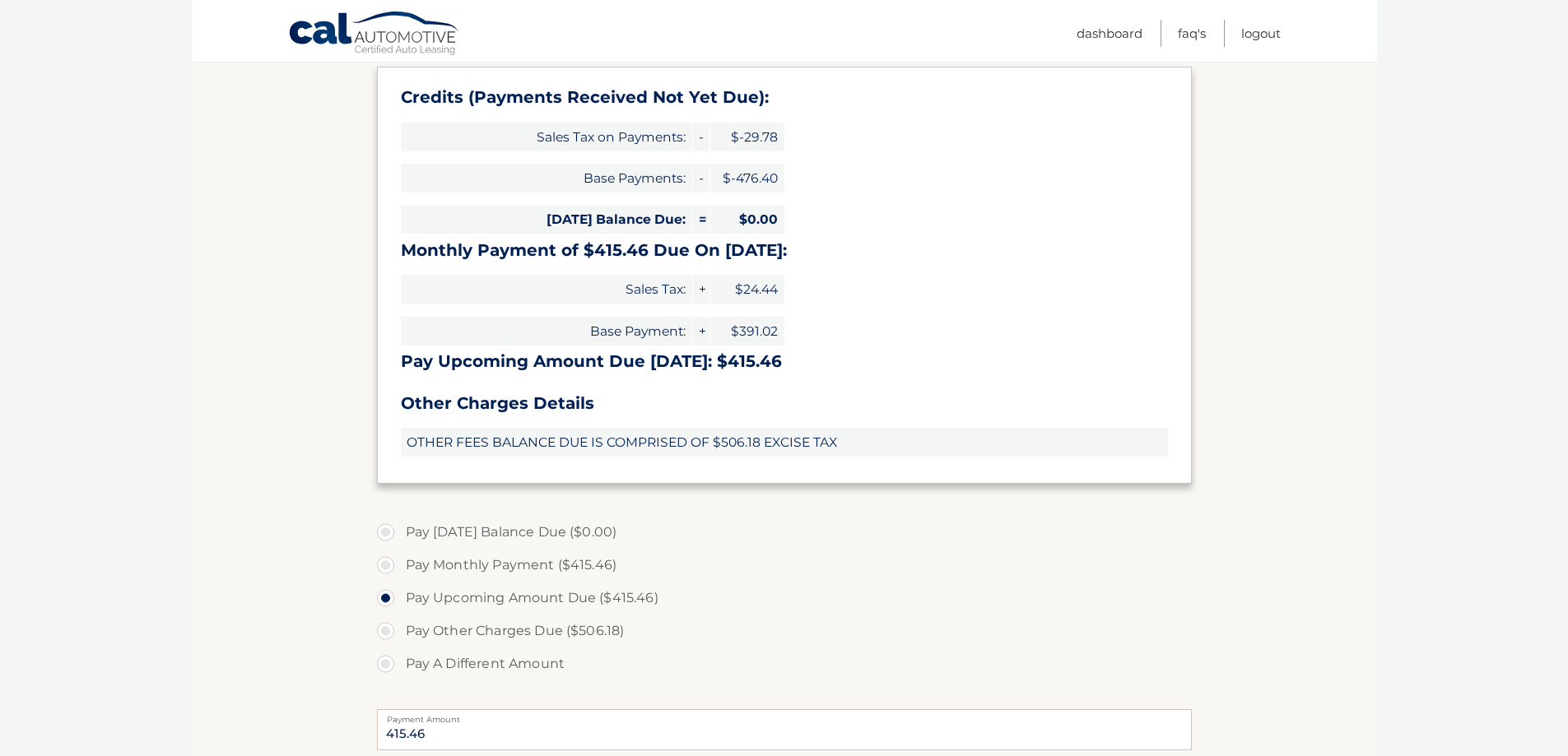
scroll to position [329, 0]
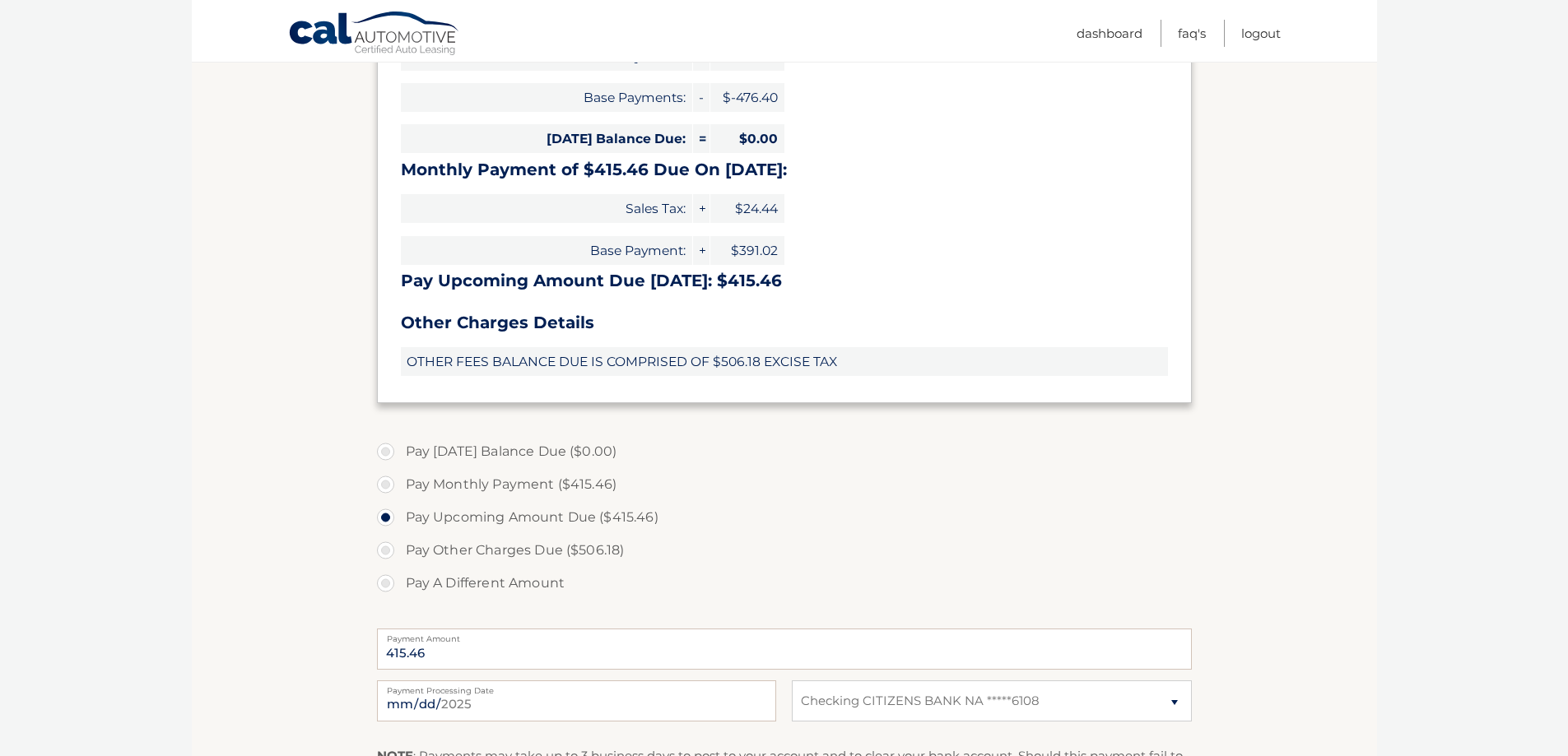
click at [391, 518] on label "Pay Upcoming Amount Due ($415.46)" at bounding box center [784, 518] width 815 height 33
click at [391, 518] on input "Pay Upcoming Amount Due ($415.46)" at bounding box center [392, 514] width 17 height 27
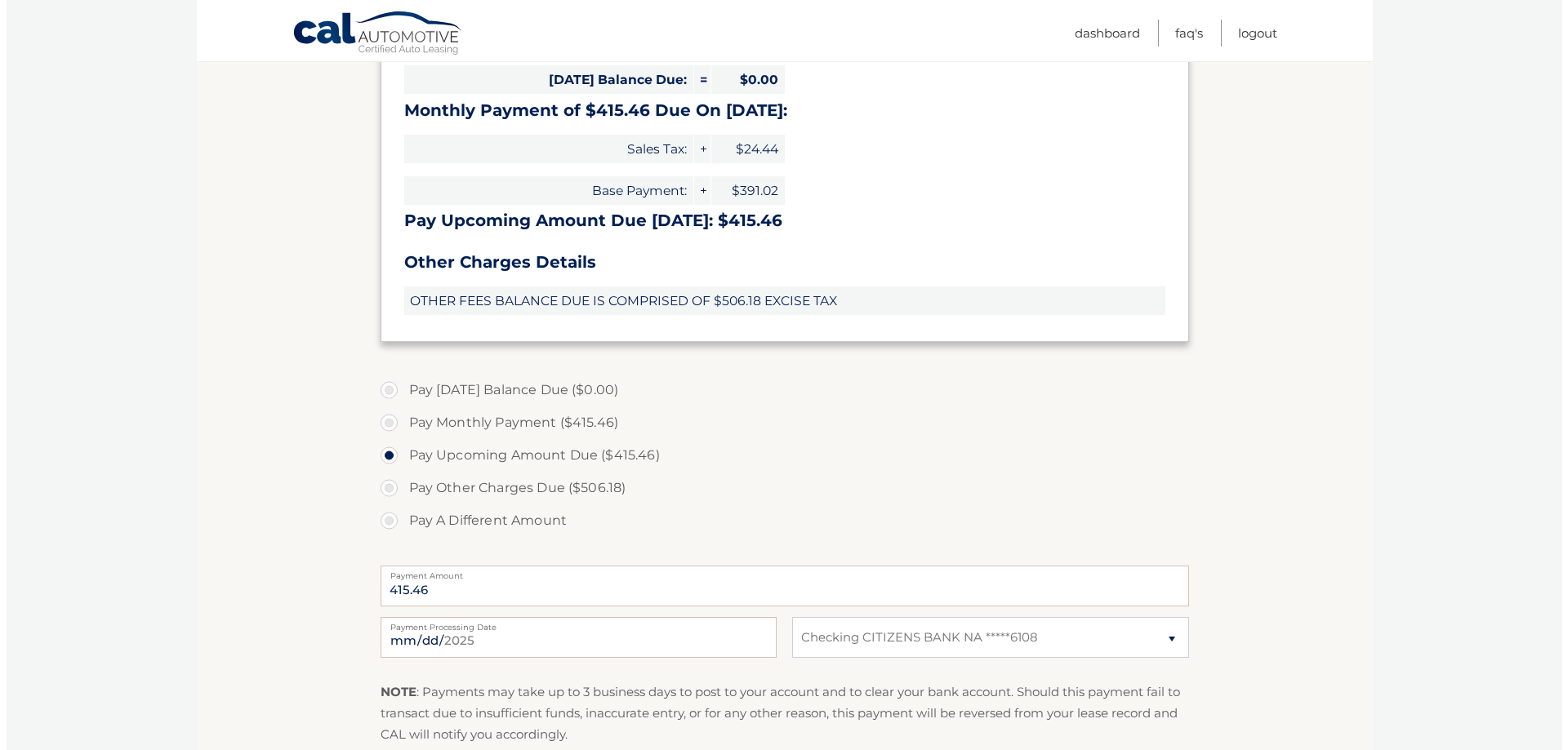
scroll to position [490, 0]
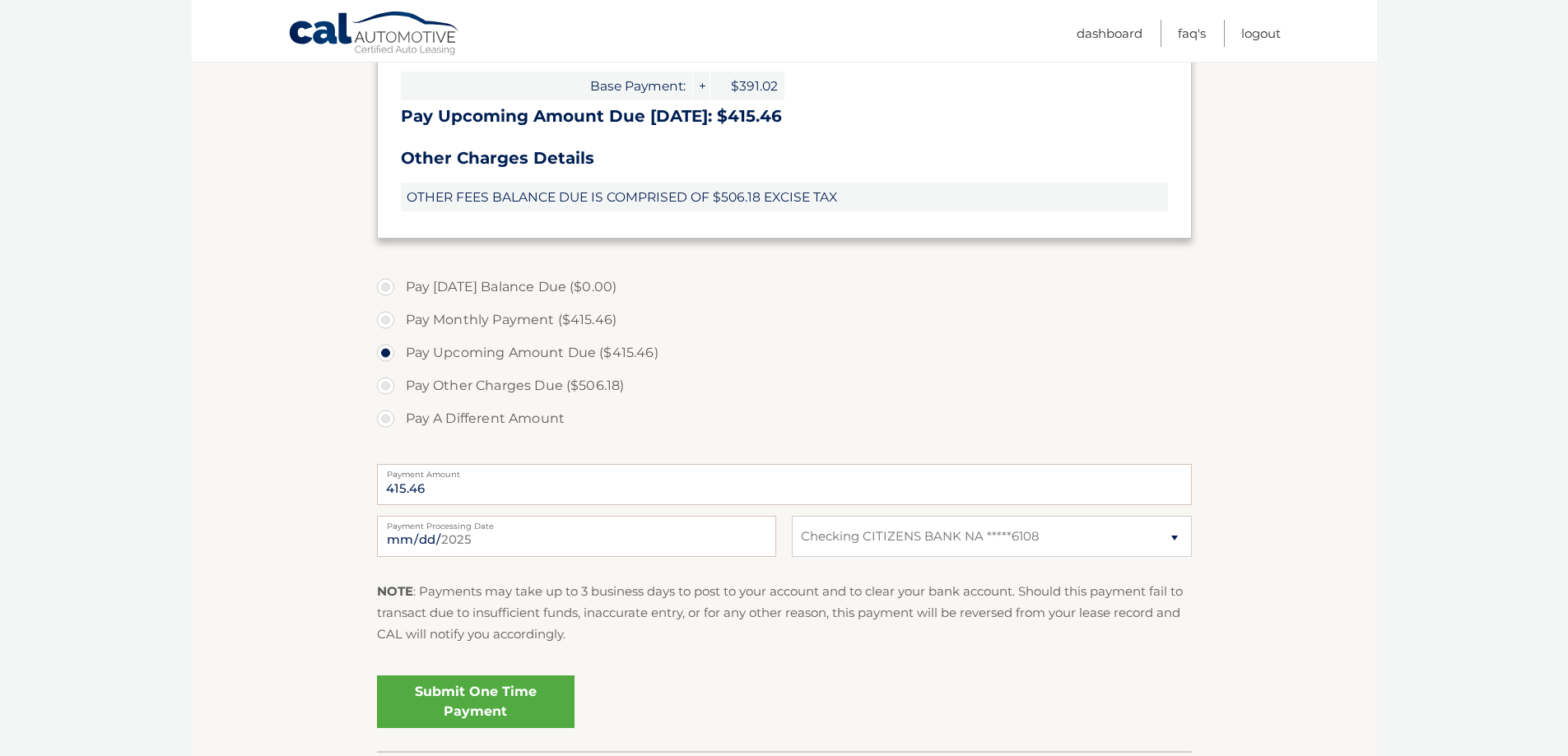
click at [464, 705] on link "Submit One Time Payment" at bounding box center [476, 701] width 198 height 52
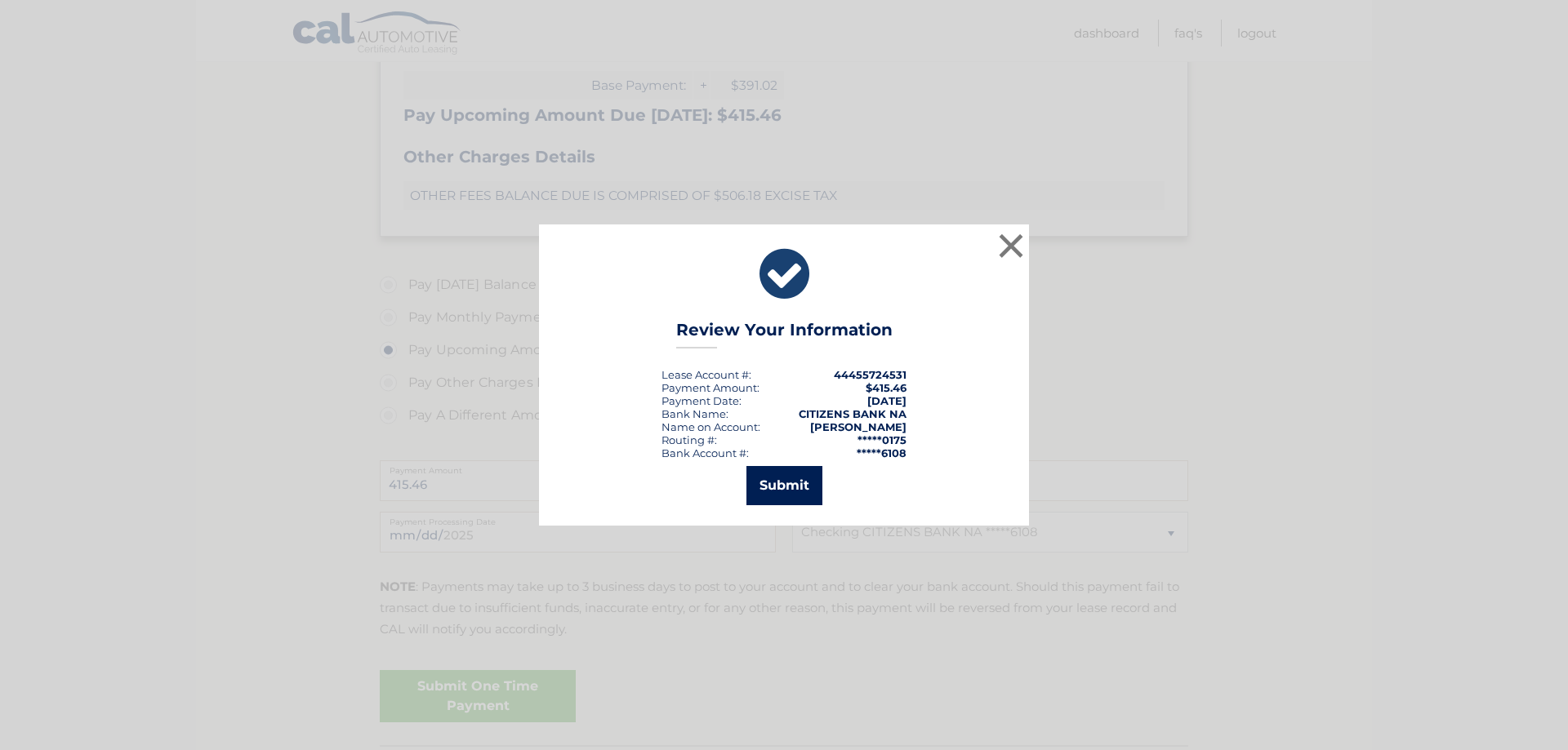
click at [779, 490] on button "Submit" at bounding box center [784, 486] width 76 height 40
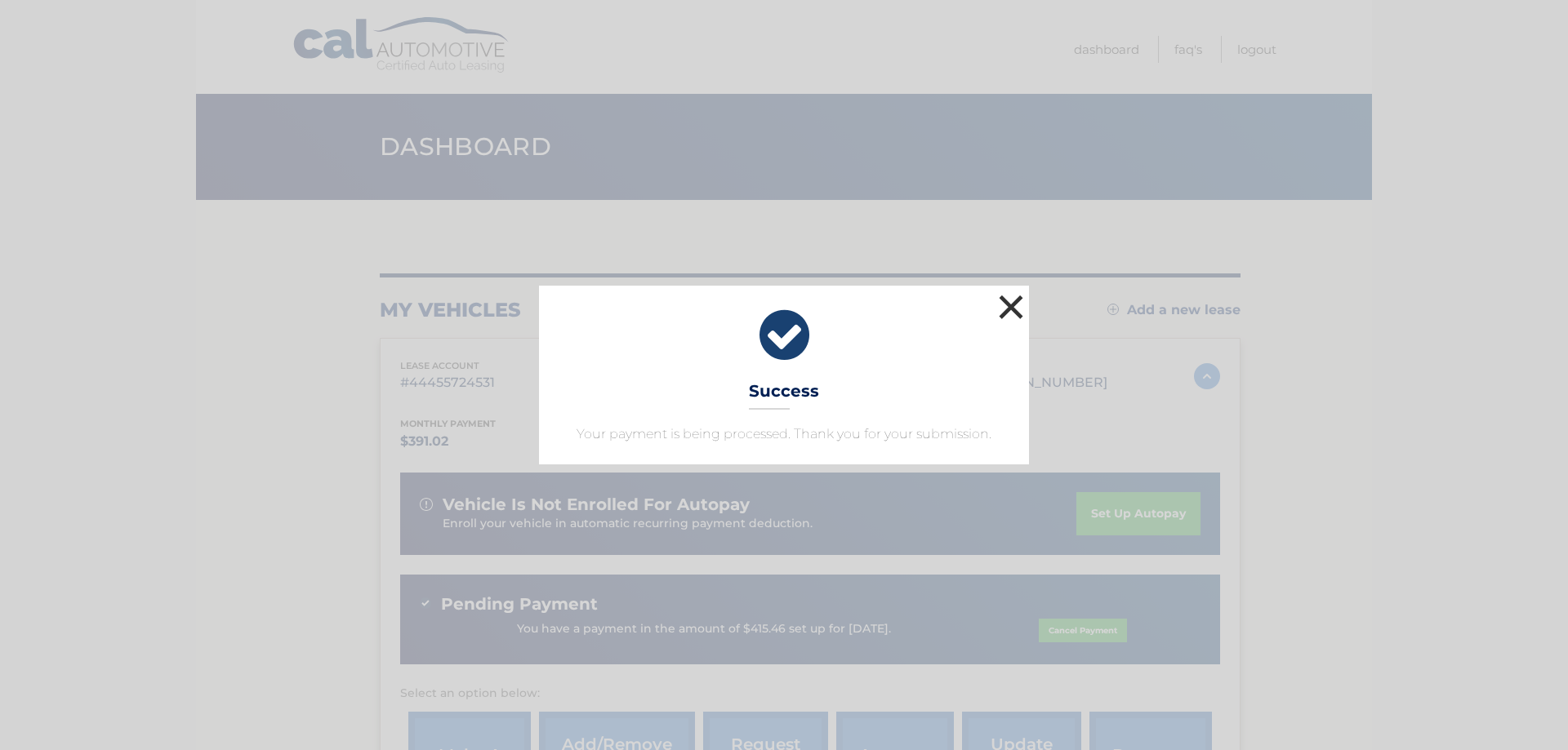
click at [1004, 307] on button "×" at bounding box center [1012, 307] width 33 height 33
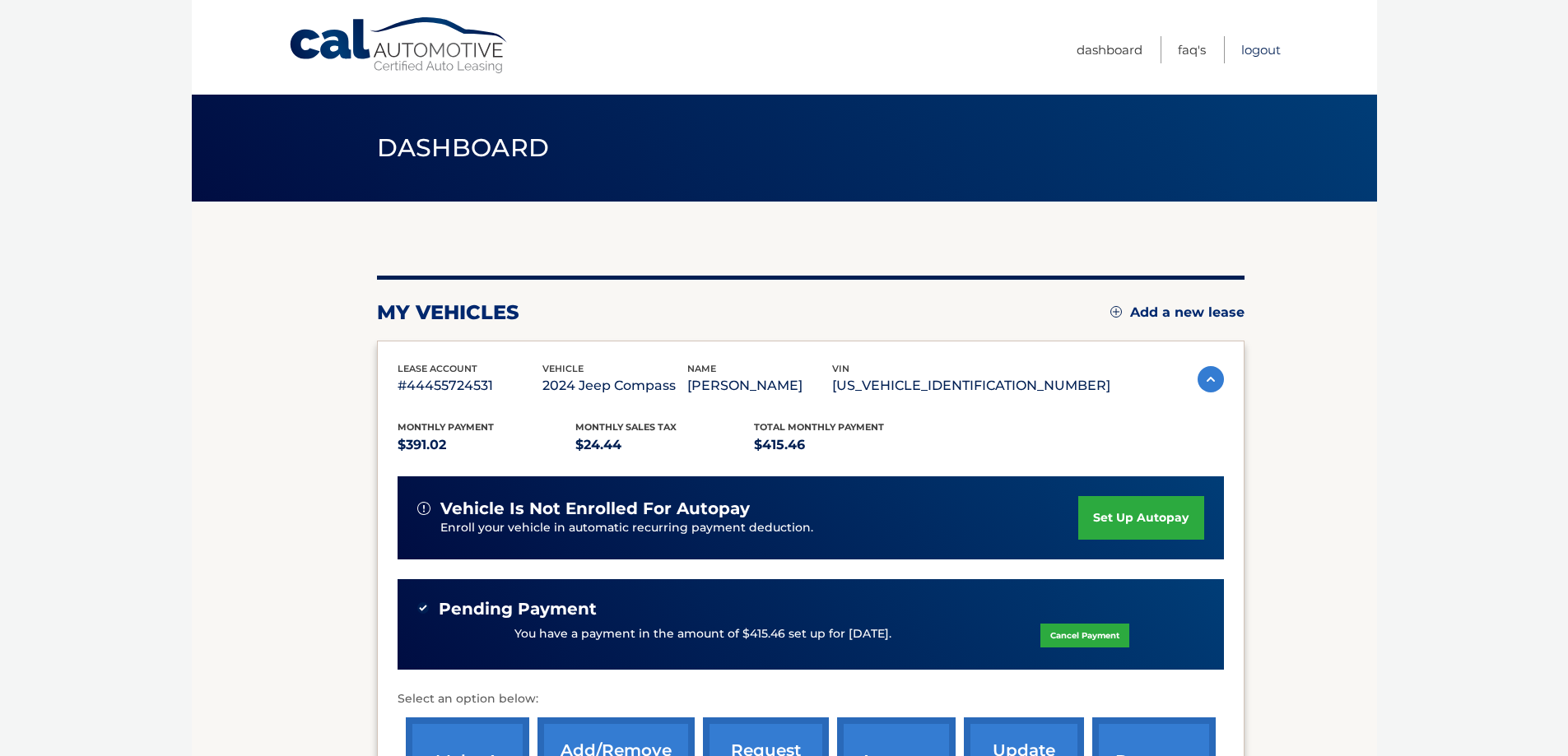
click at [1253, 46] on link "Logout" at bounding box center [1261, 50] width 40 height 27
